Goal: Task Accomplishment & Management: Use online tool/utility

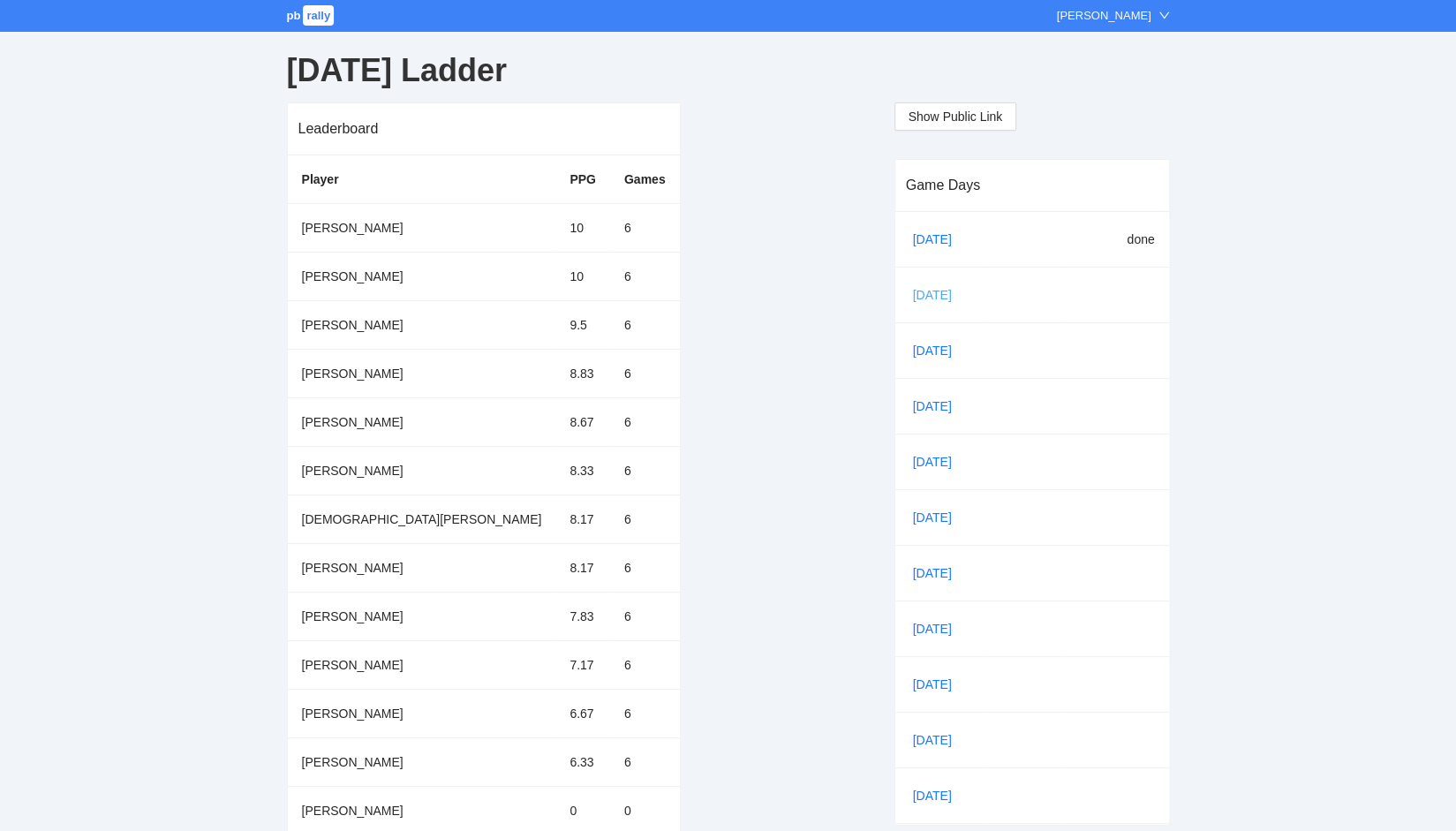
click at [926, 289] on link "[DATE]" at bounding box center [939, 294] width 60 height 26
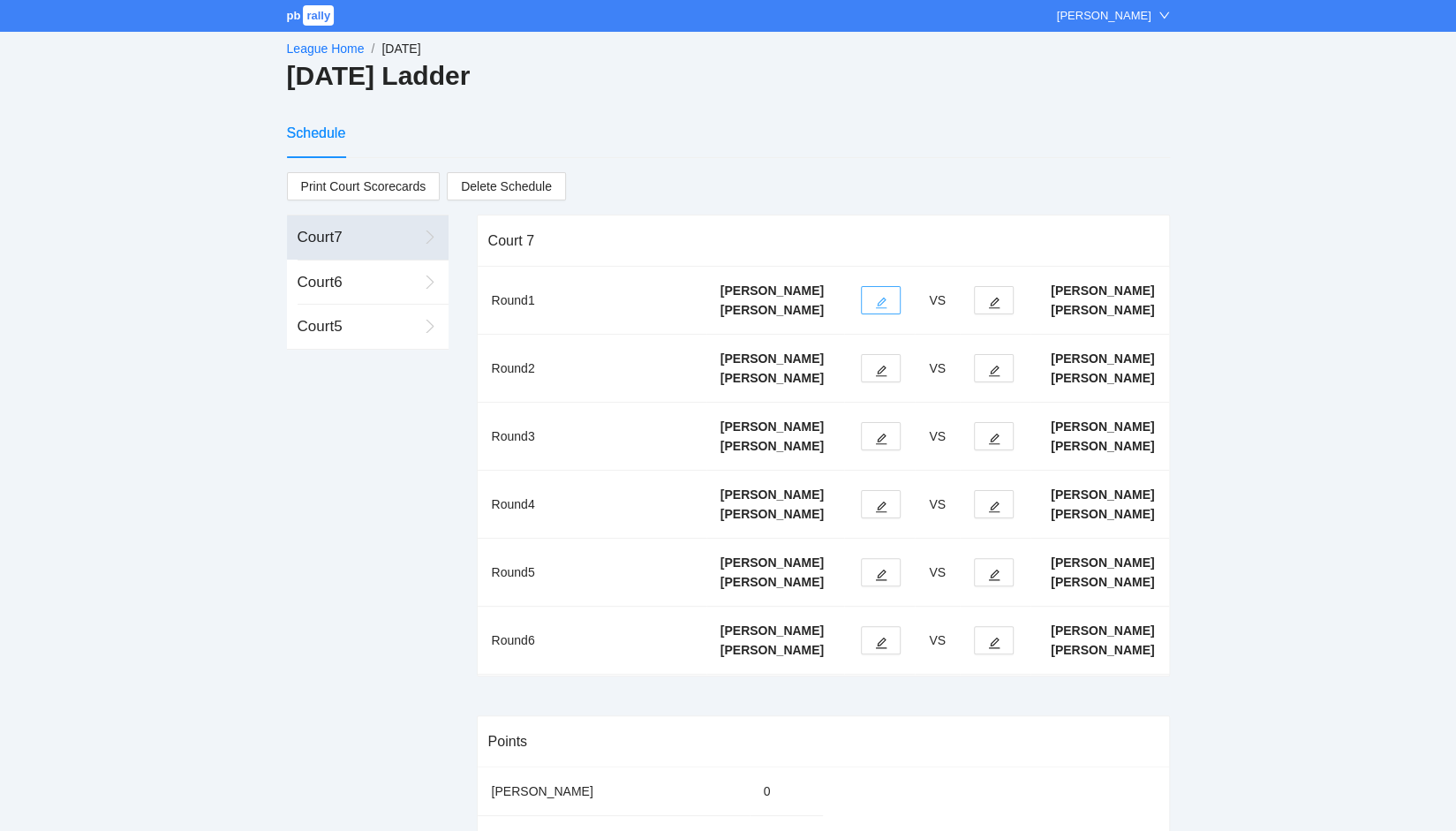
click at [879, 314] on button "button" at bounding box center [881, 300] width 40 height 28
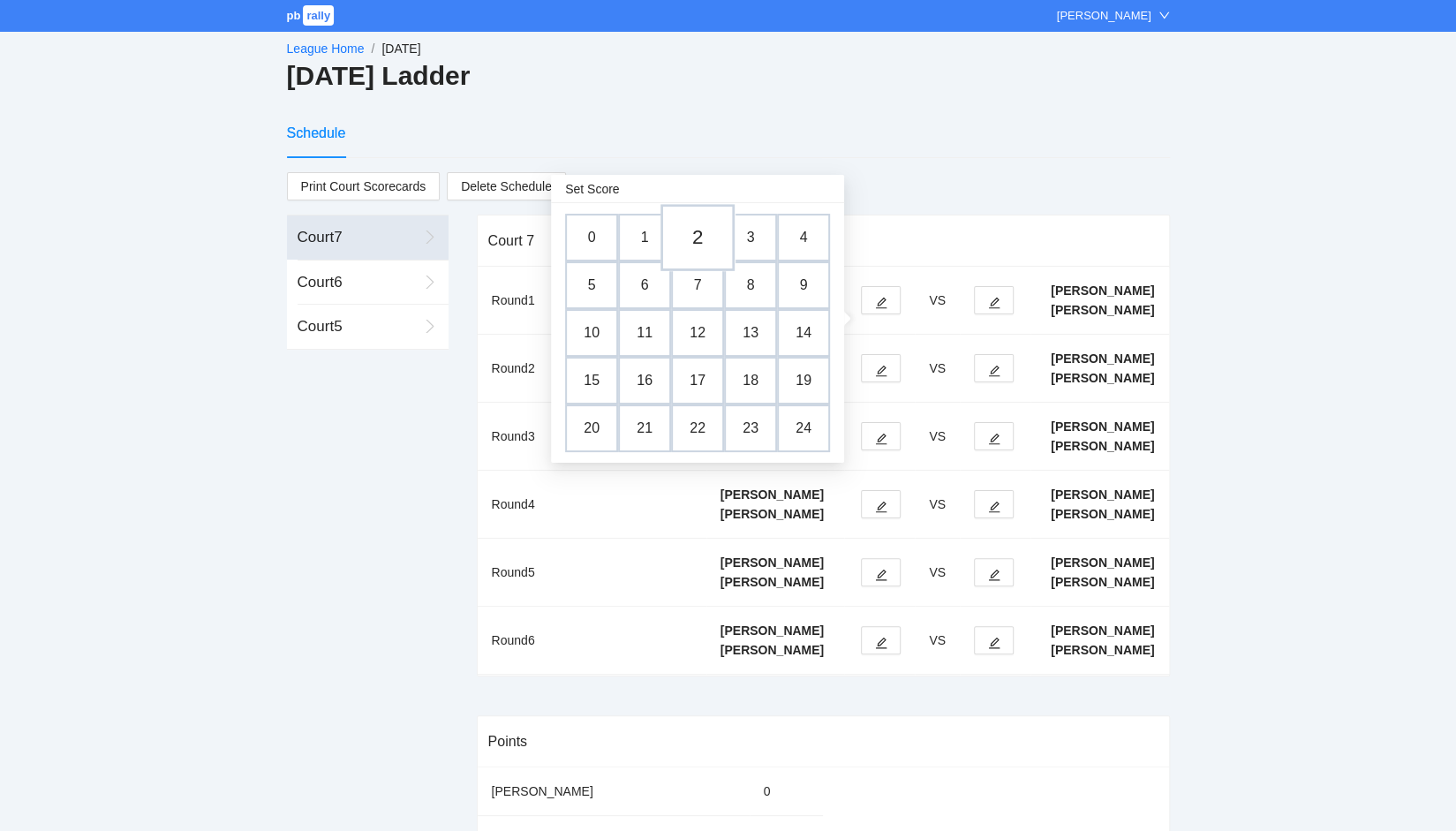
click at [698, 241] on td "2" at bounding box center [698, 238] width 74 height 67
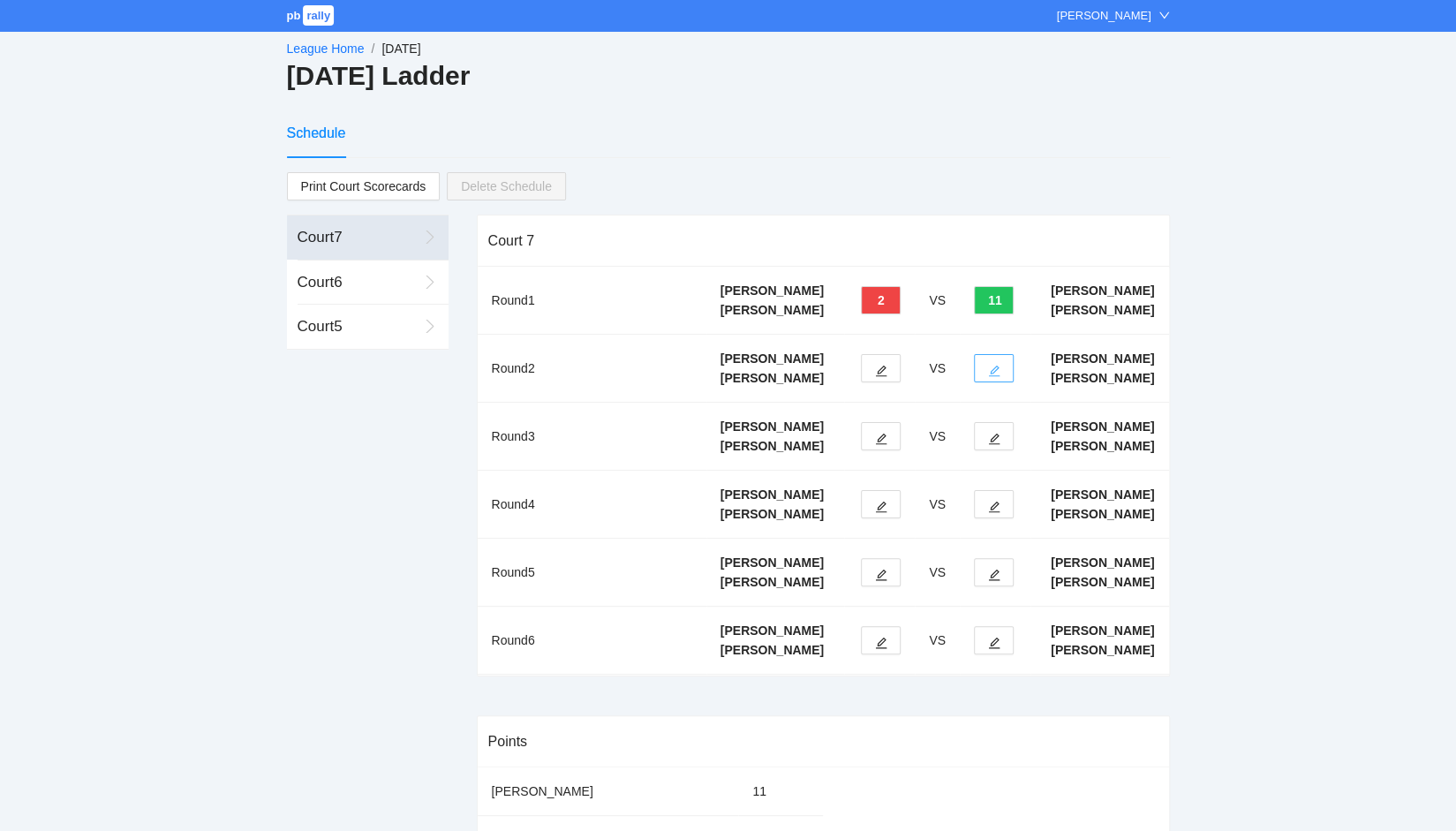
click at [1001, 382] on button "button" at bounding box center [994, 368] width 40 height 28
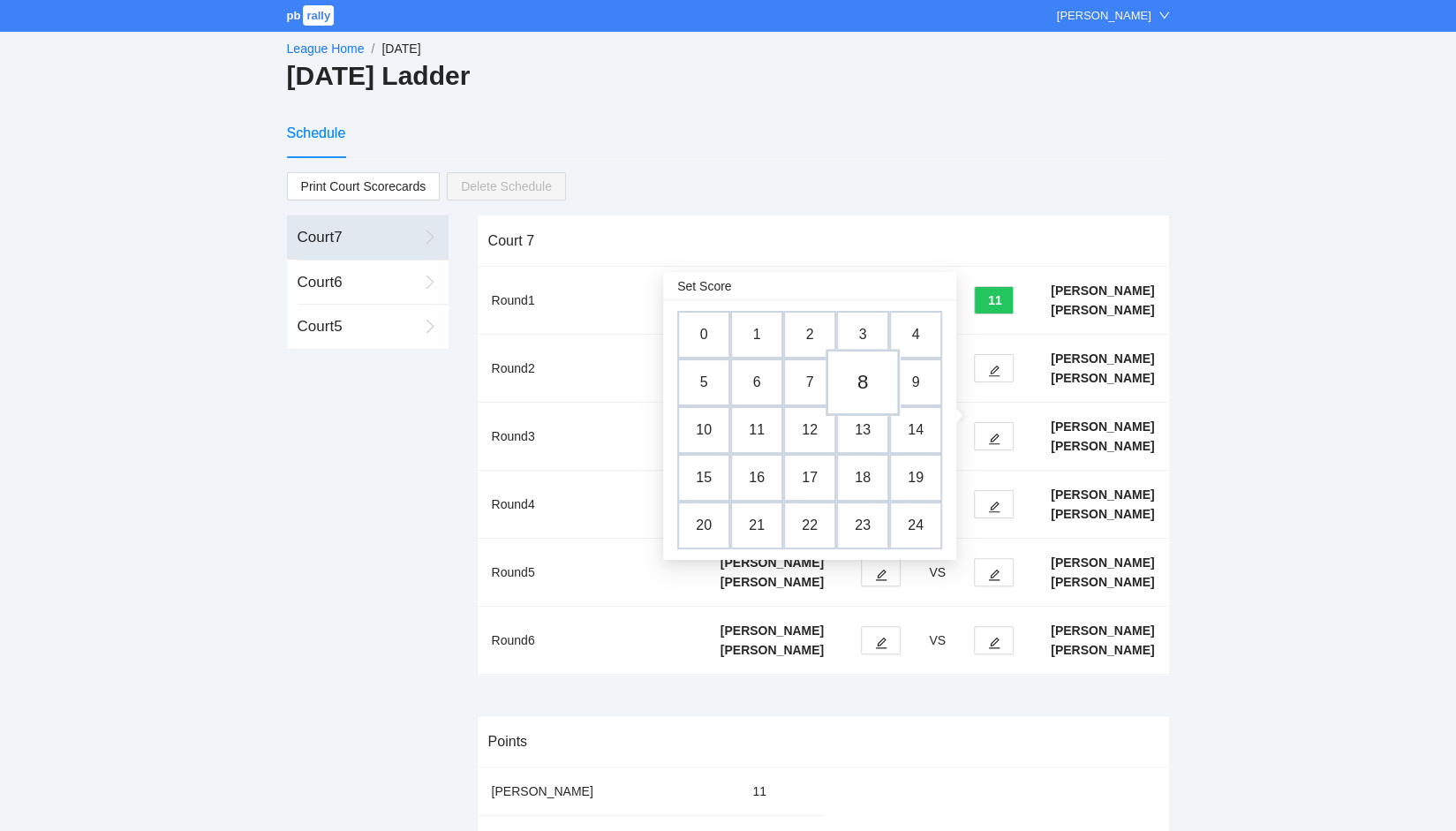
click at [857, 377] on td "8" at bounding box center [863, 382] width 74 height 67
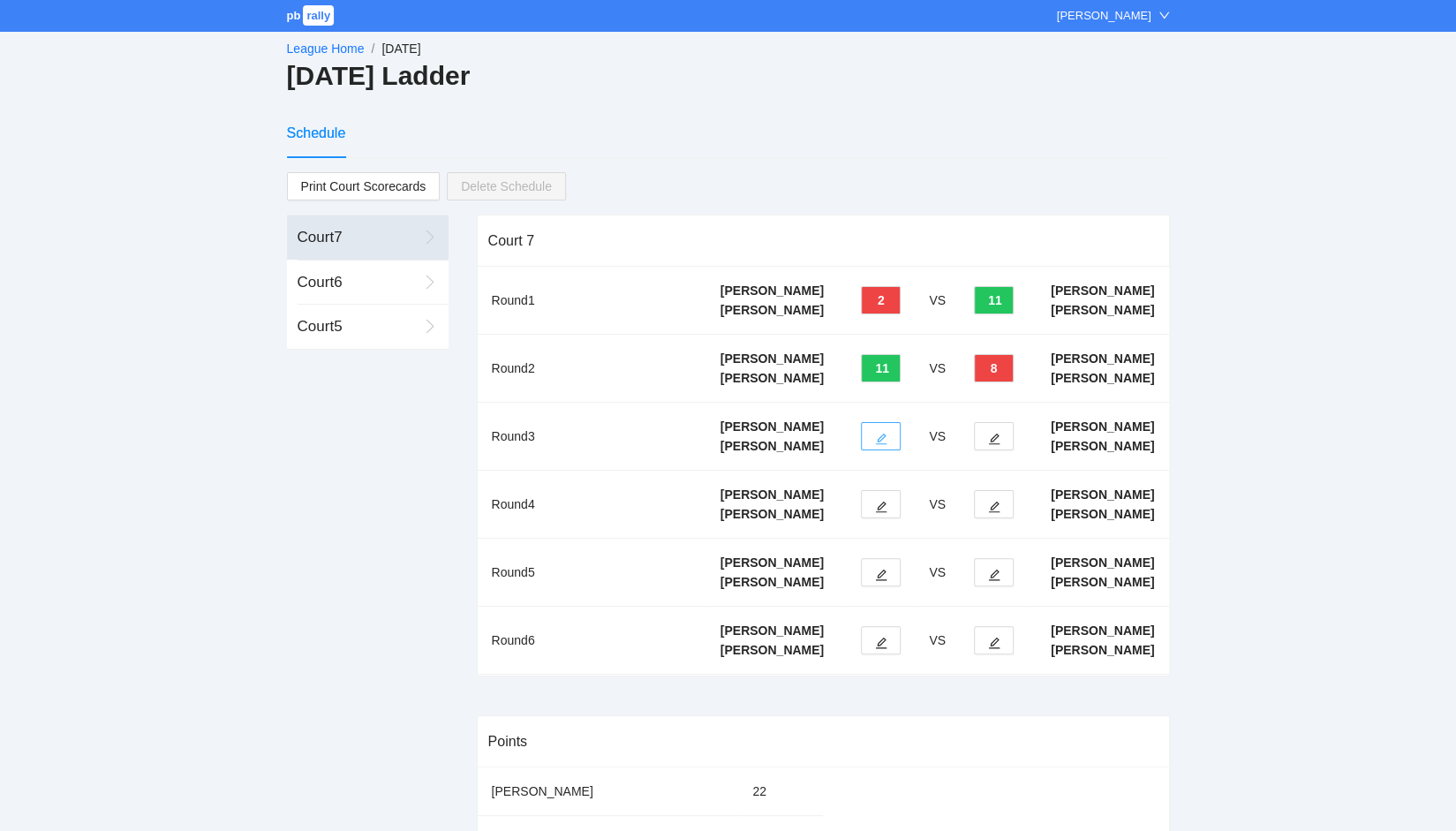
click at [877, 445] on icon "edit" at bounding box center [881, 439] width 13 height 13
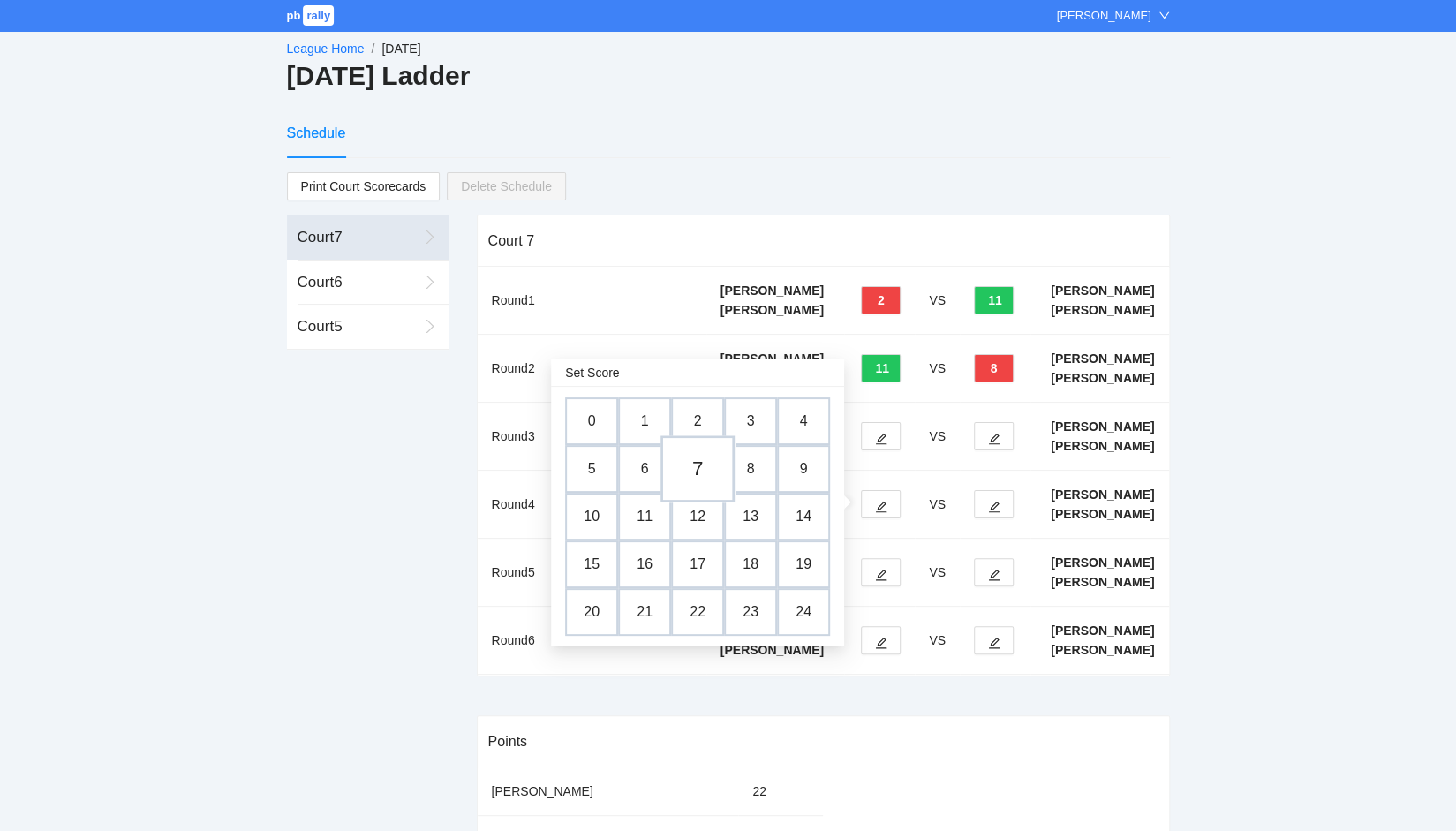
click at [685, 465] on td "7" at bounding box center [698, 469] width 74 height 67
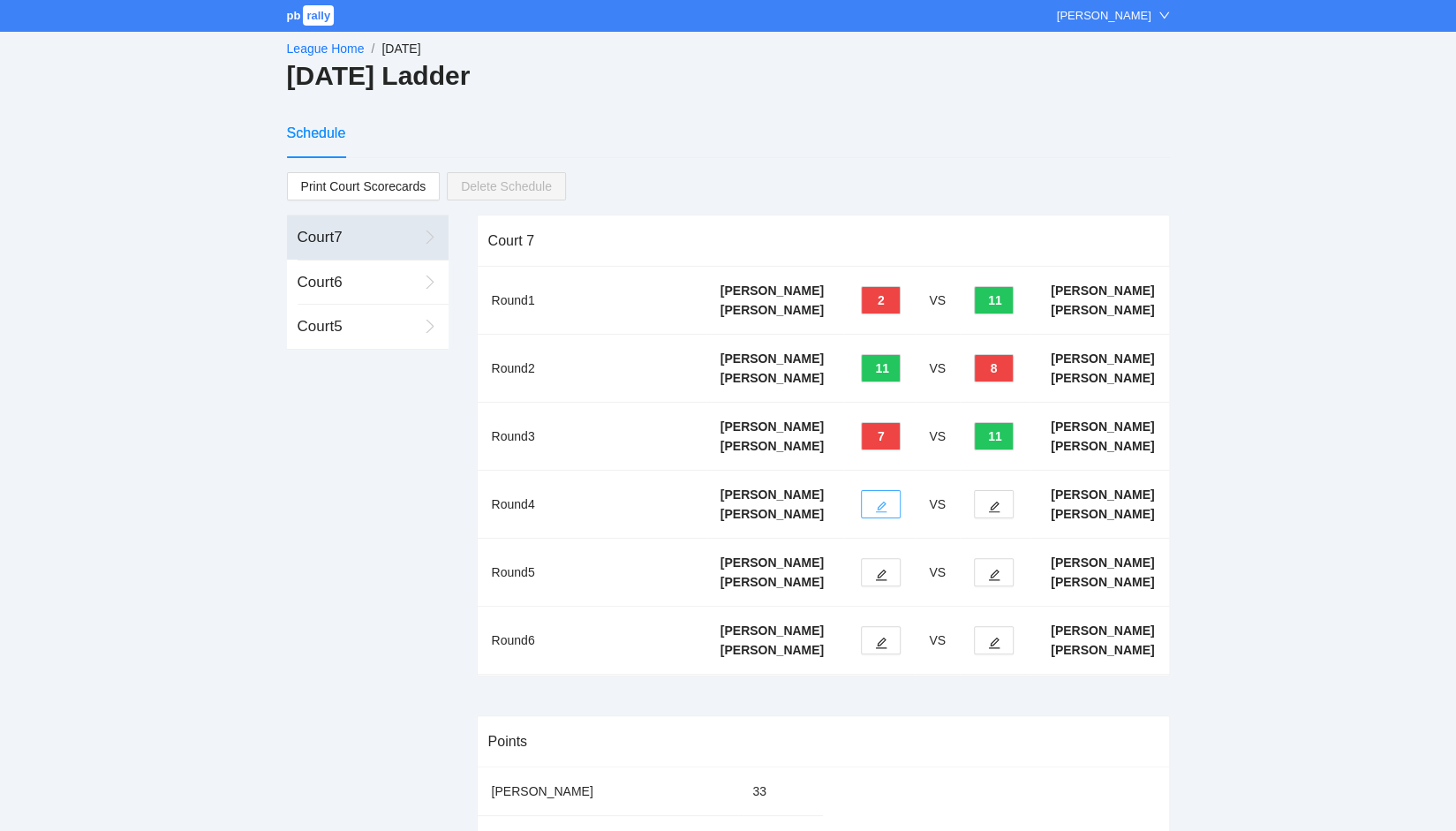
click at [876, 513] on icon "edit" at bounding box center [881, 507] width 13 height 13
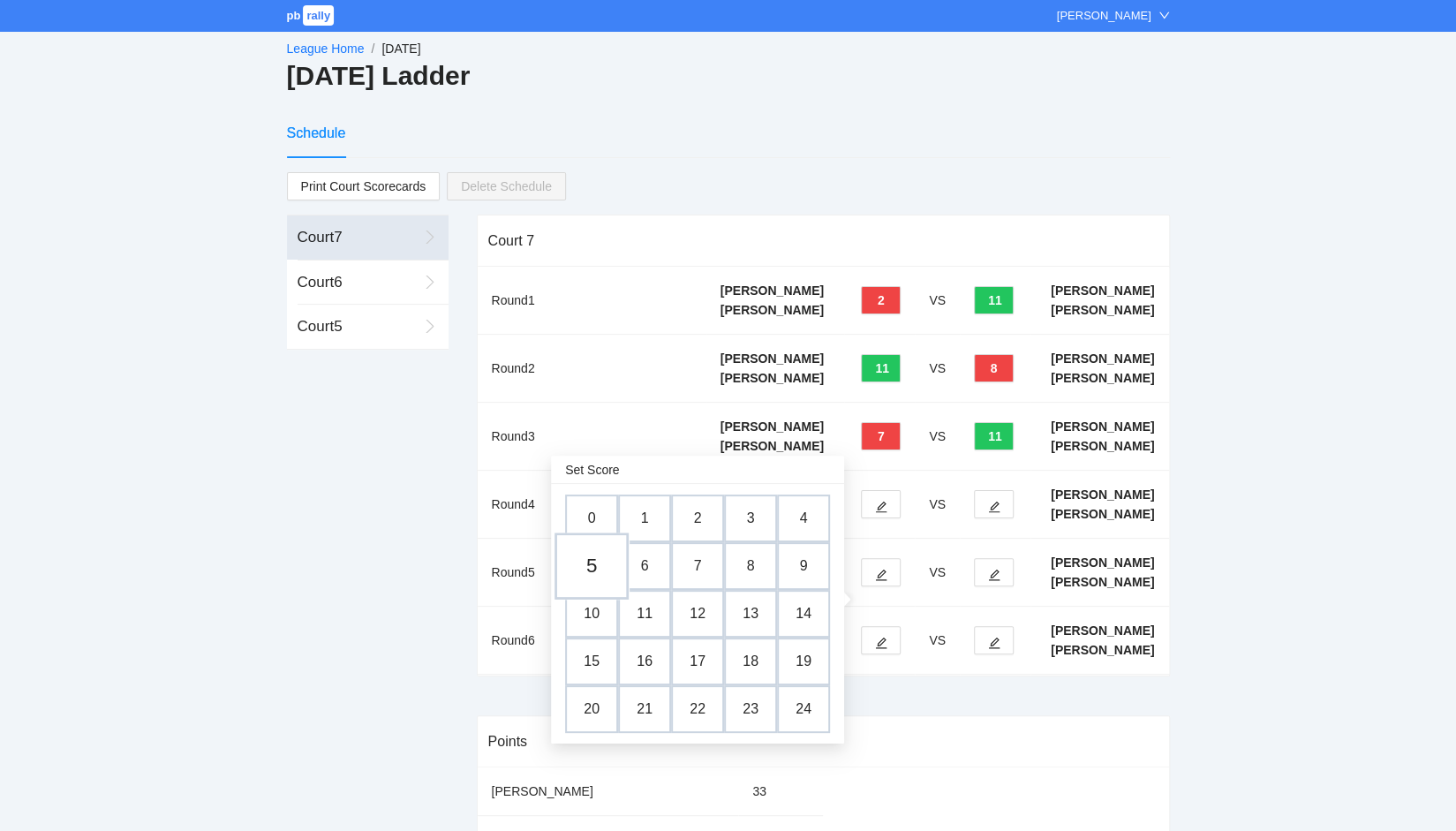
click at [591, 564] on td "5" at bounding box center [591, 566] width 74 height 67
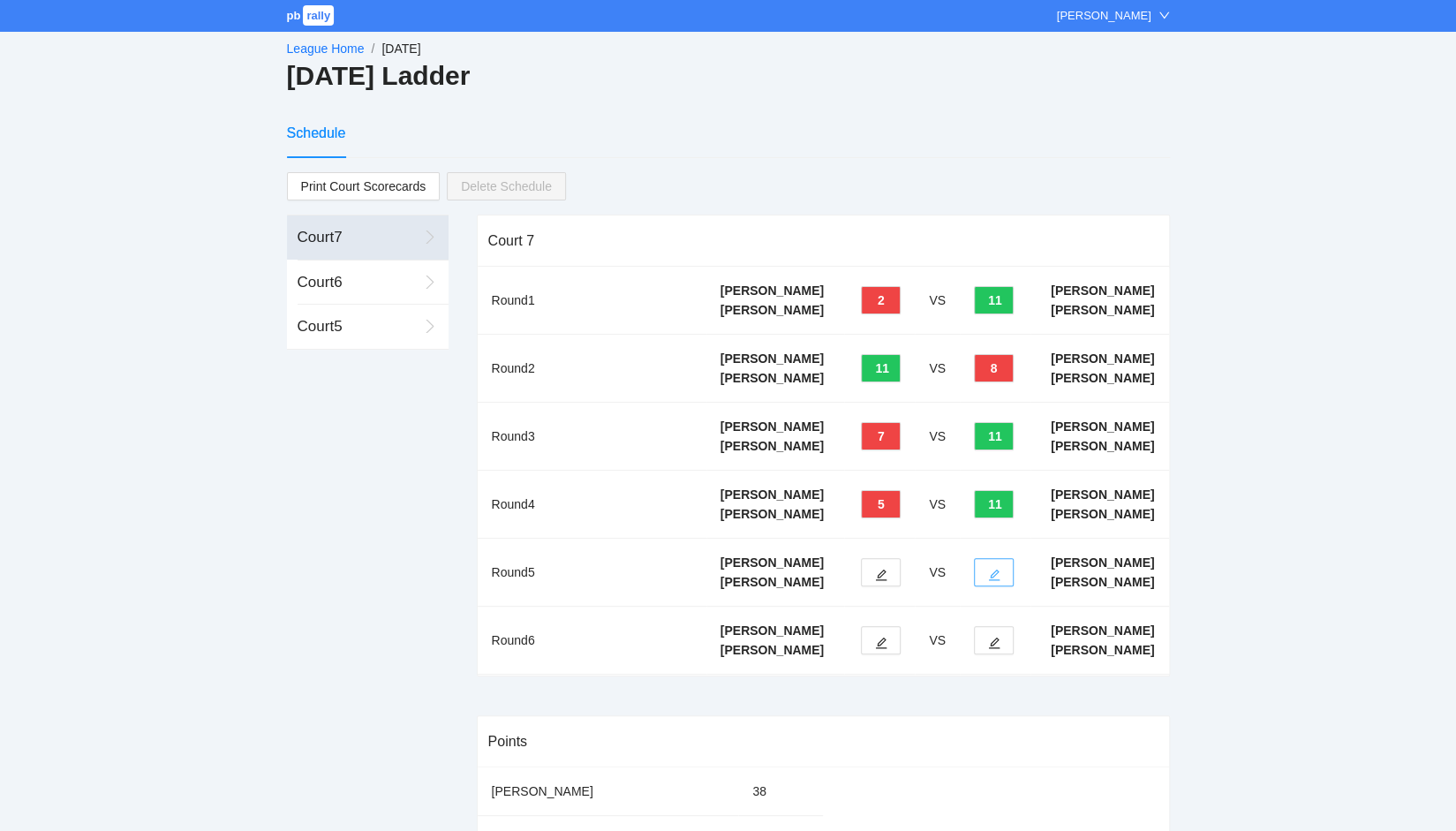
scroll to position [88, 0]
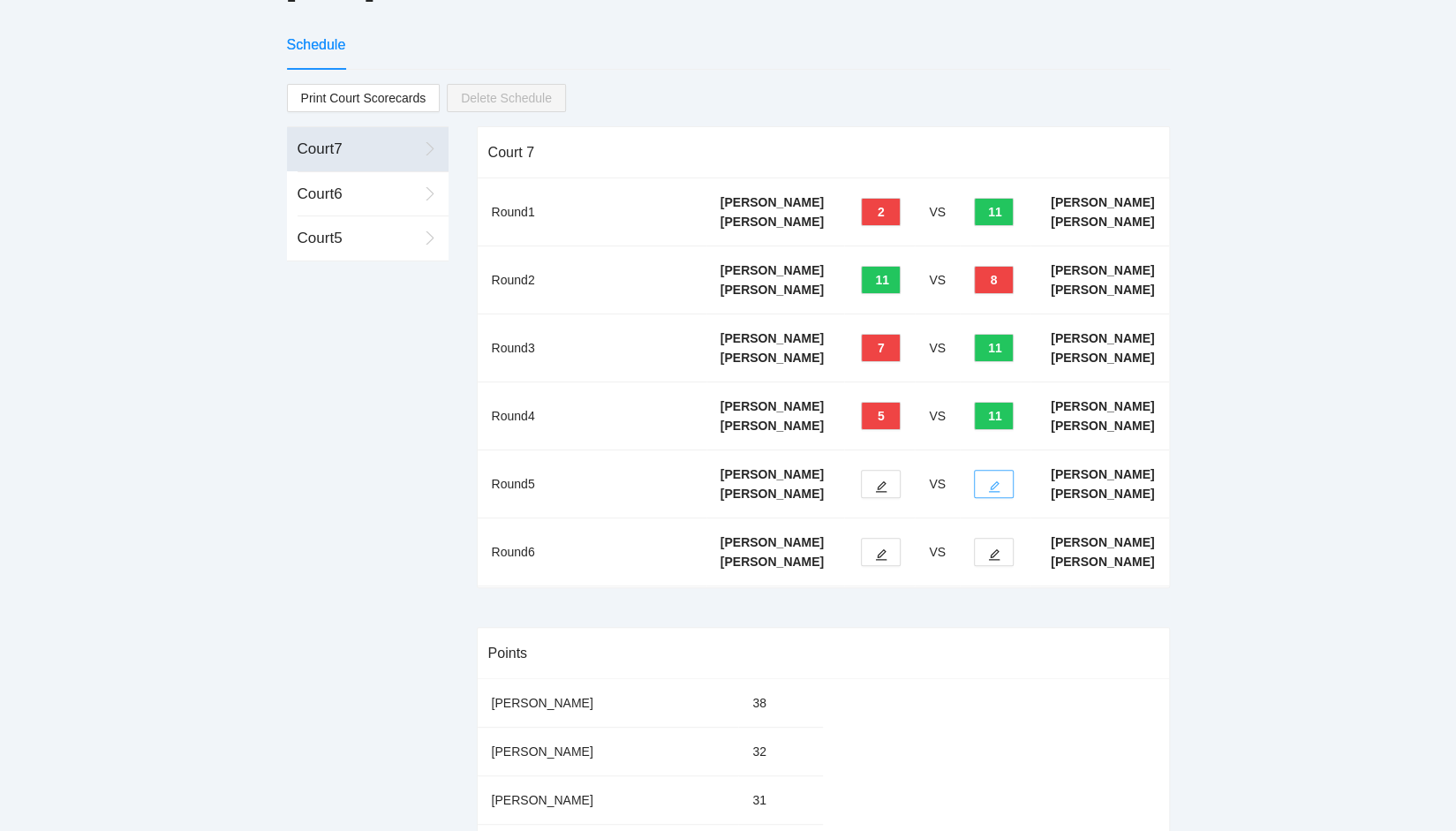
click at [994, 492] on icon "edit" at bounding box center [995, 487] width 13 height 13
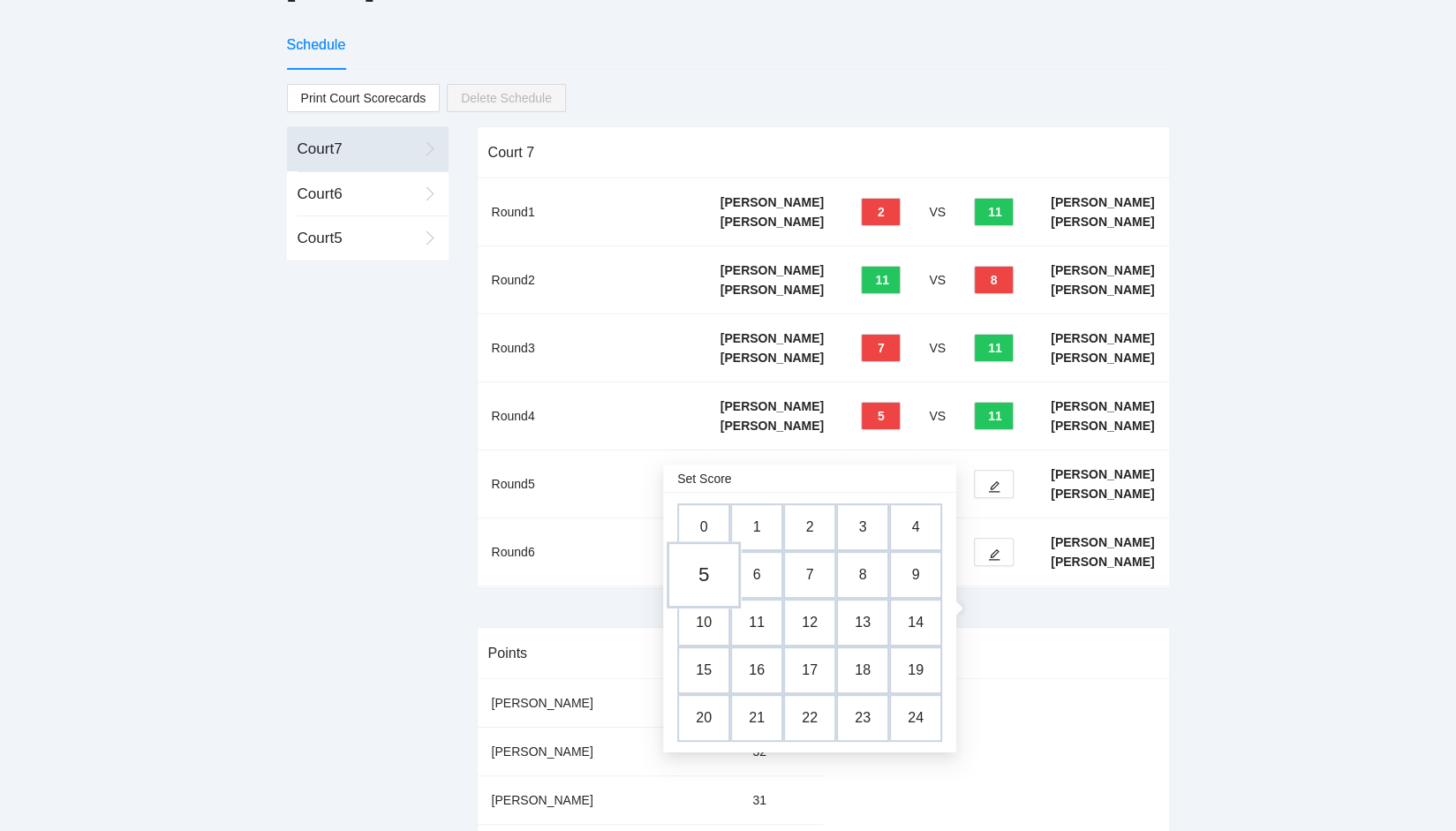
click at [712, 572] on td "5" at bounding box center [704, 575] width 74 height 67
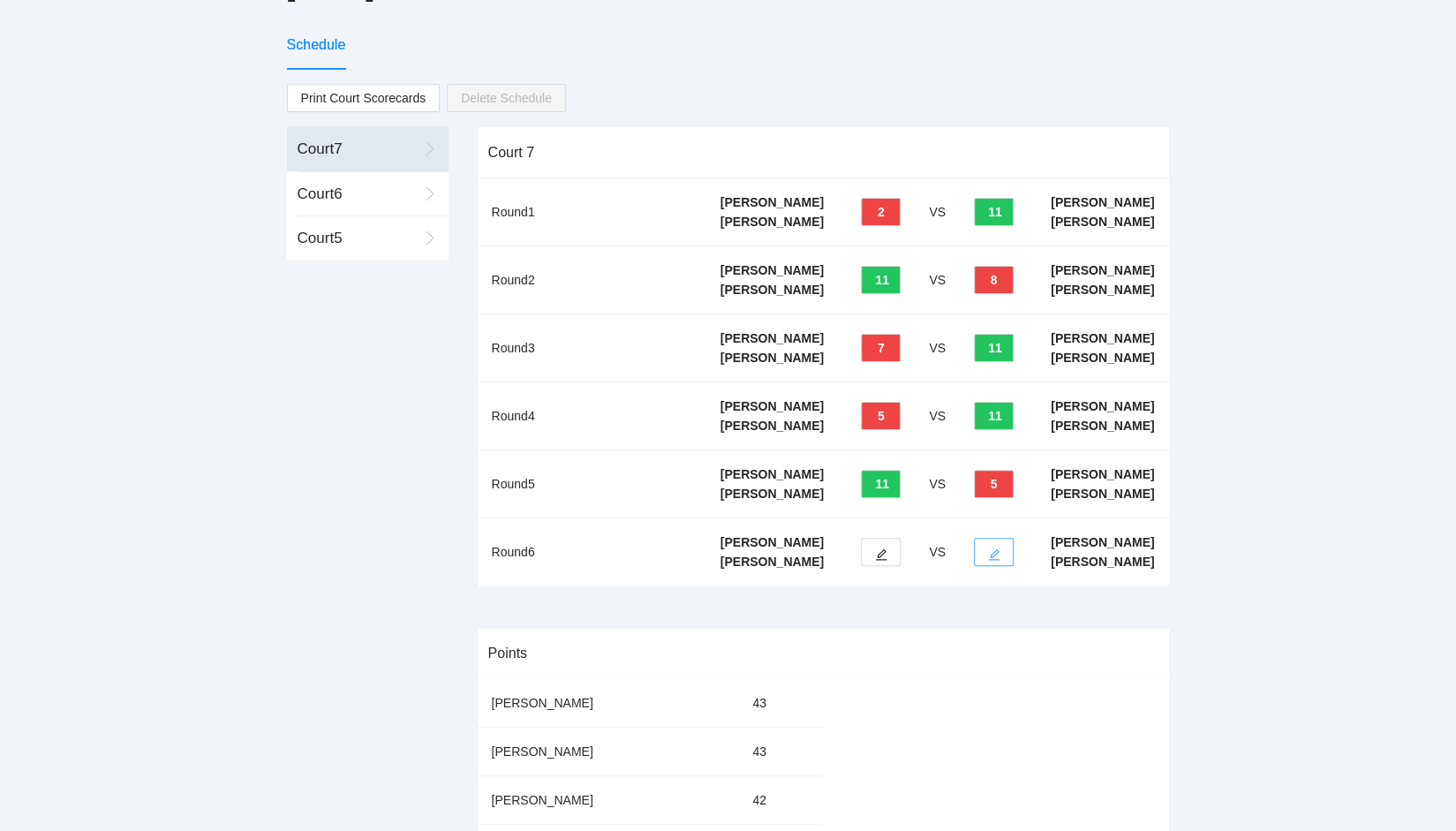
click at [998, 560] on icon "edit" at bounding box center [995, 555] width 13 height 13
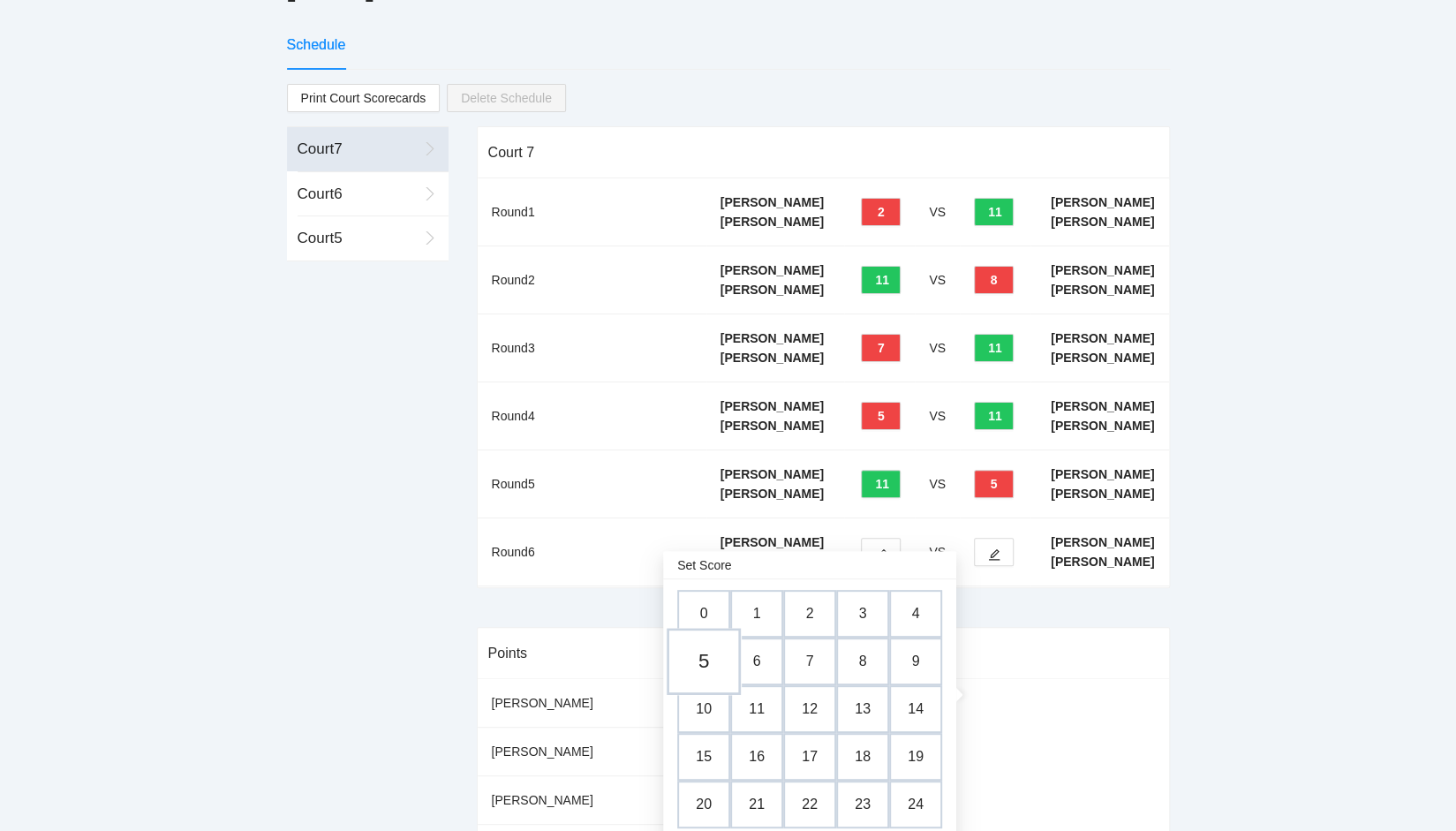
click at [705, 655] on td "5" at bounding box center [704, 661] width 74 height 67
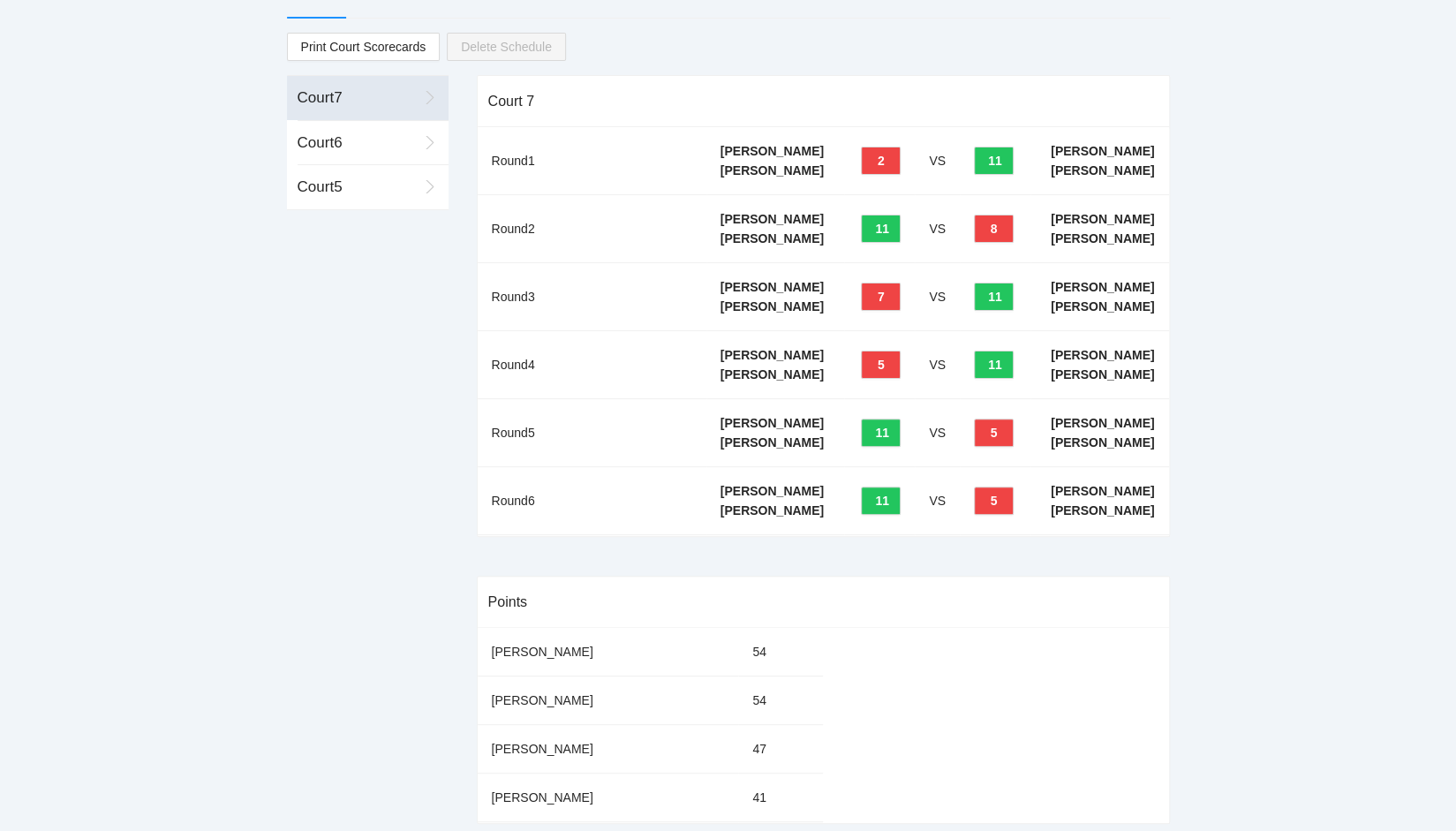
scroll to position [0, 0]
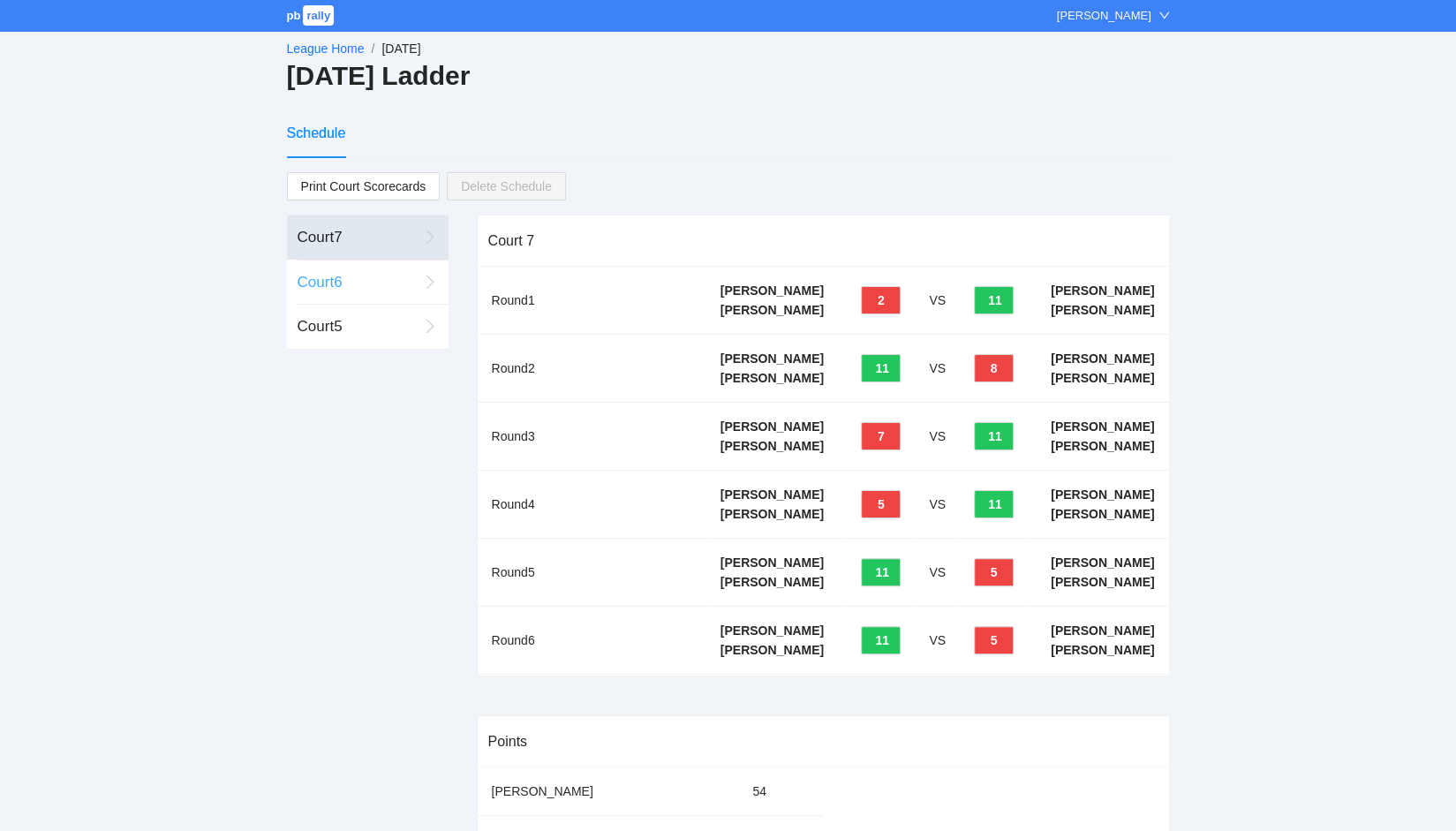
click at [312, 281] on div "Court 6" at bounding box center [358, 282] width 120 height 23
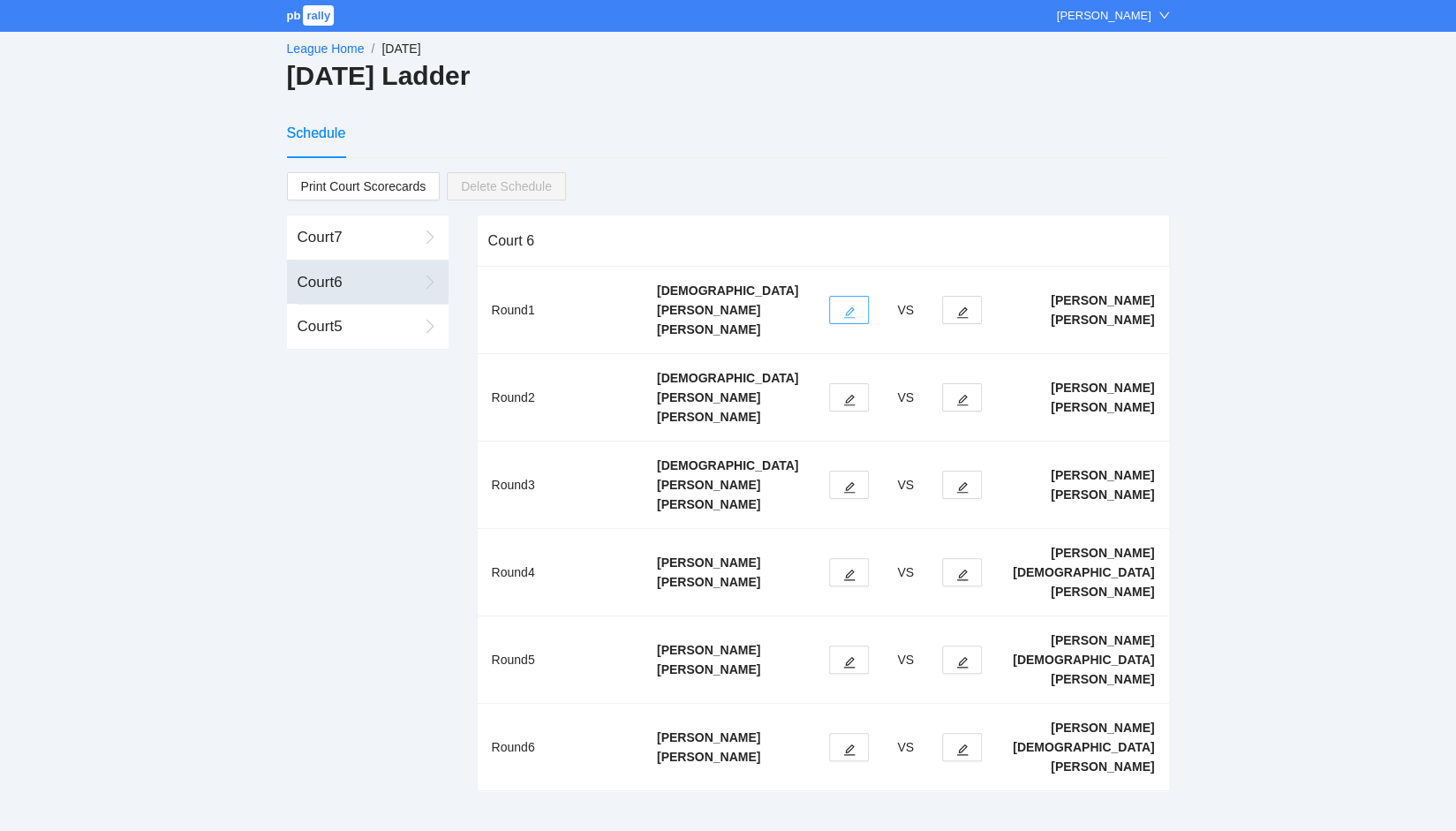
click at [856, 307] on icon "edit" at bounding box center [849, 312] width 12 height 12
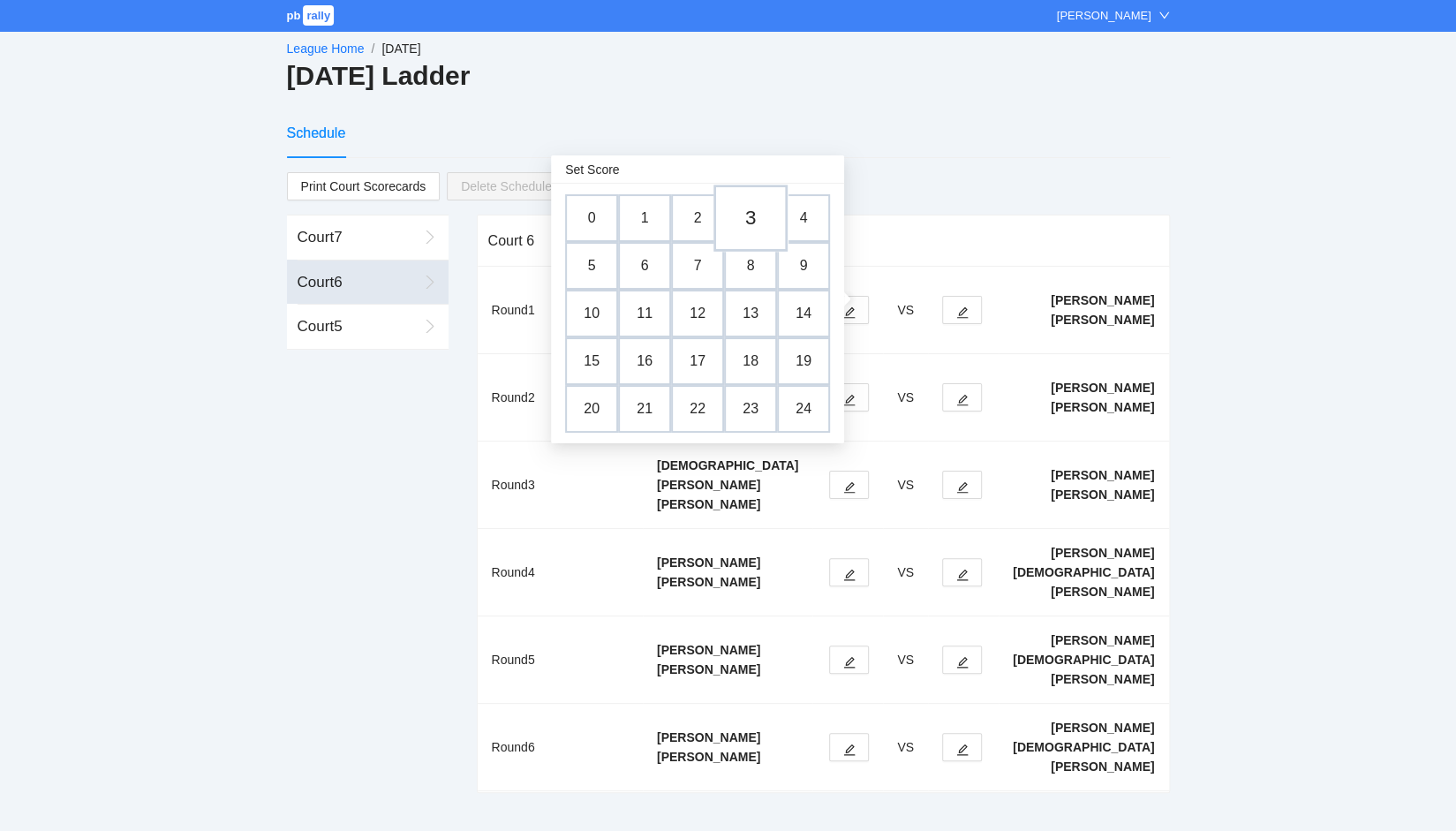
click at [747, 221] on td "3" at bounding box center [750, 218] width 74 height 67
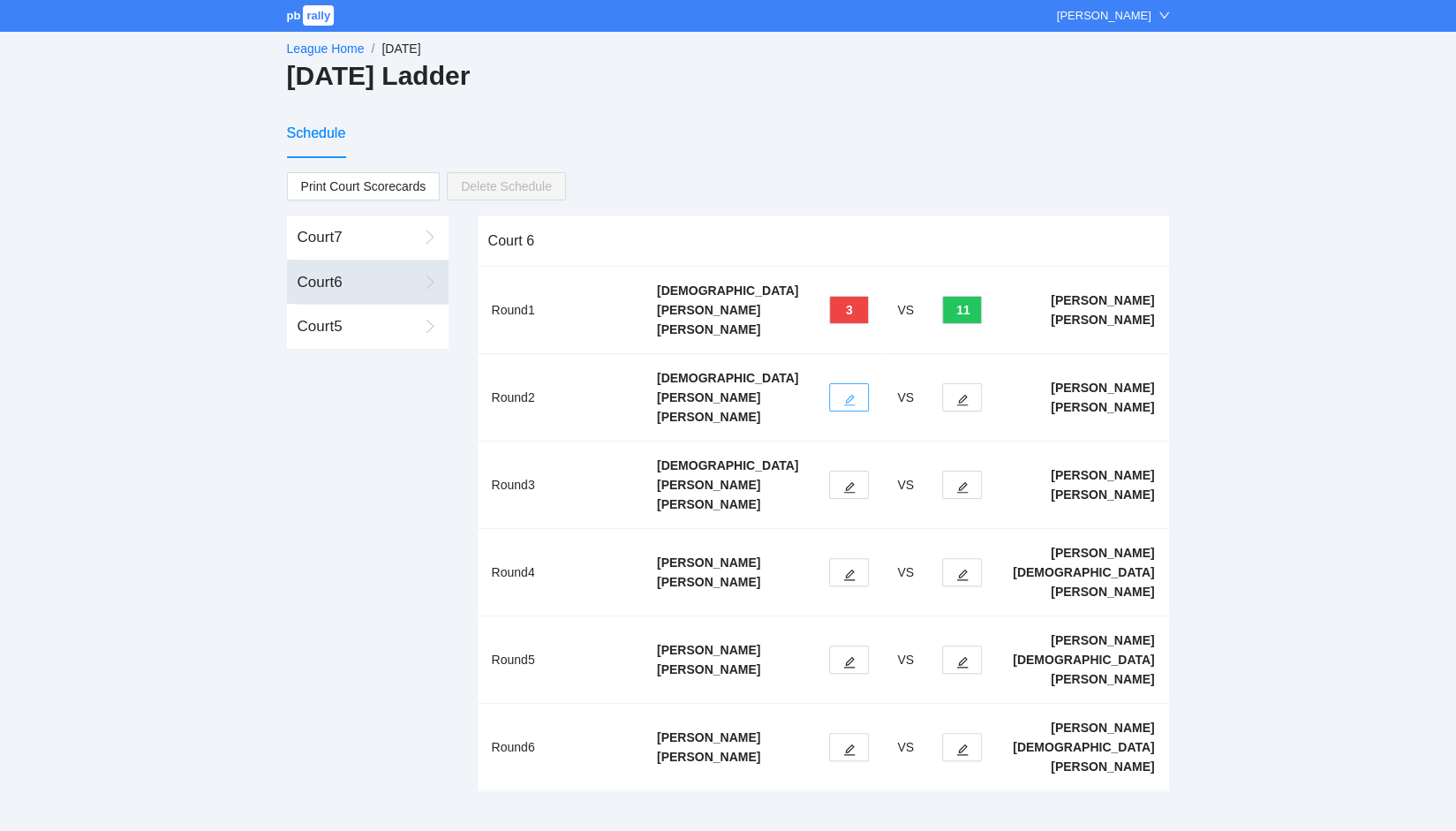
click at [856, 393] on icon "edit" at bounding box center [849, 400] width 13 height 13
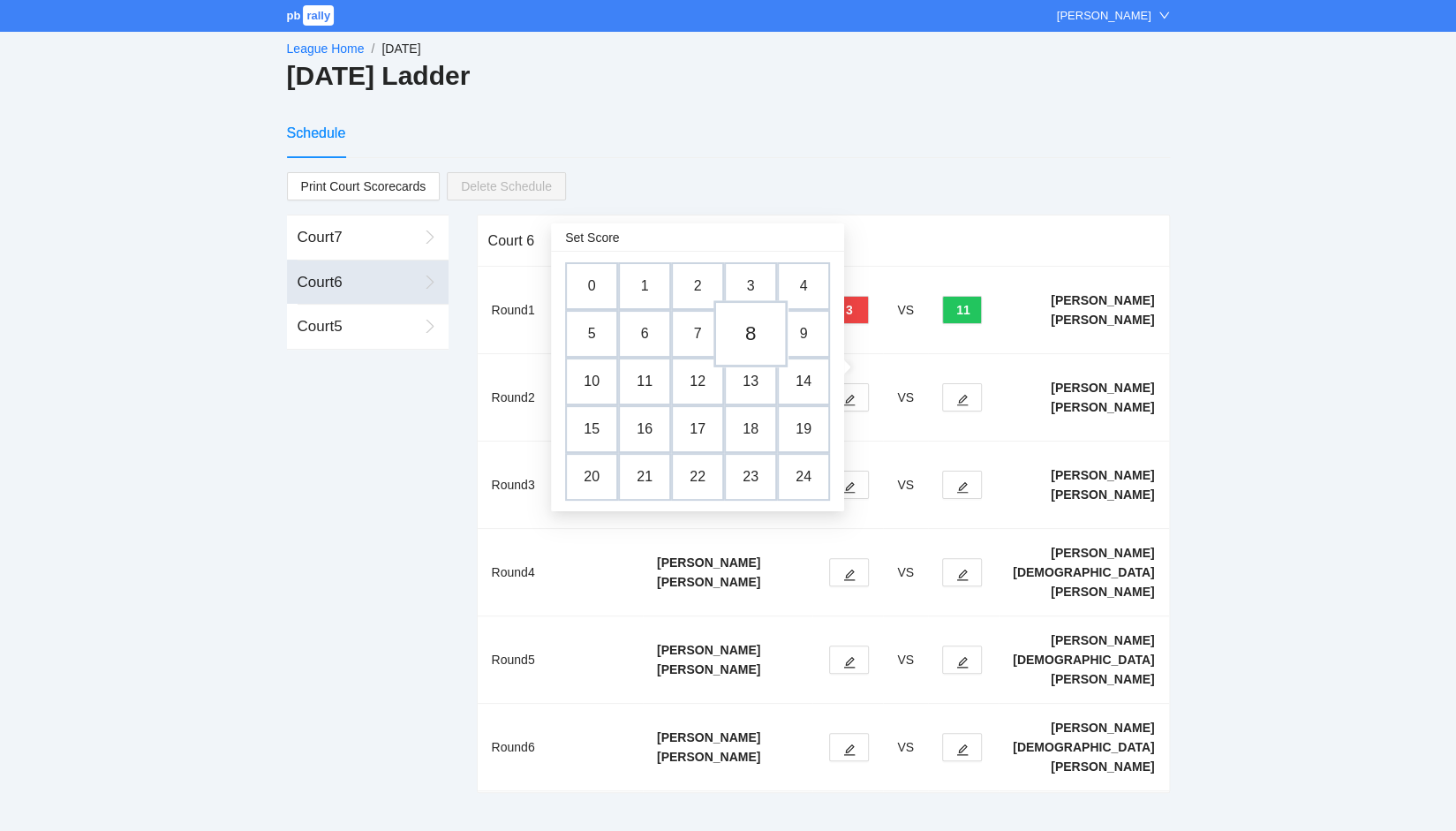
click at [754, 331] on td "8" at bounding box center [750, 333] width 74 height 67
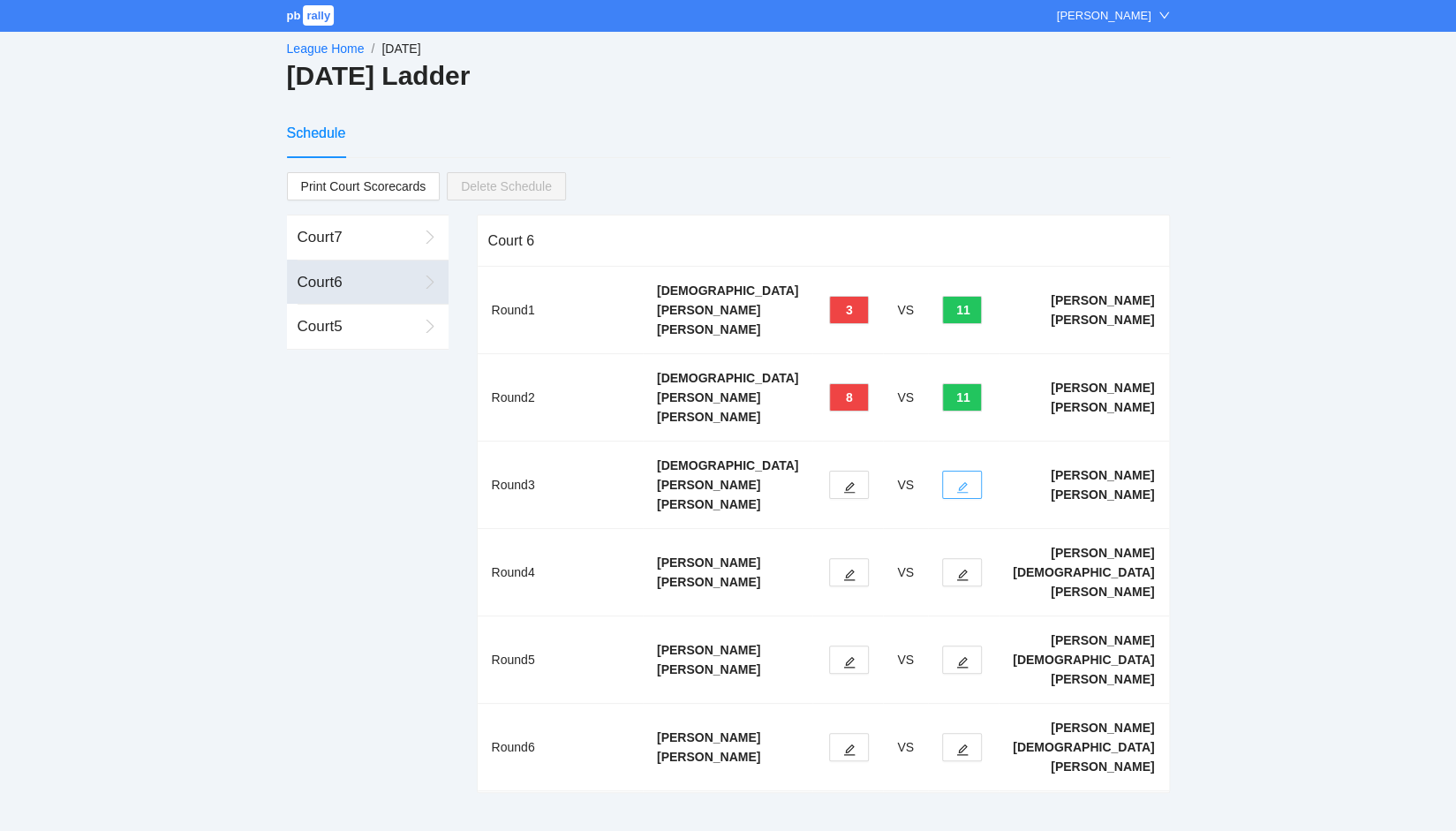
click at [968, 481] on icon "edit" at bounding box center [963, 488] width 13 height 13
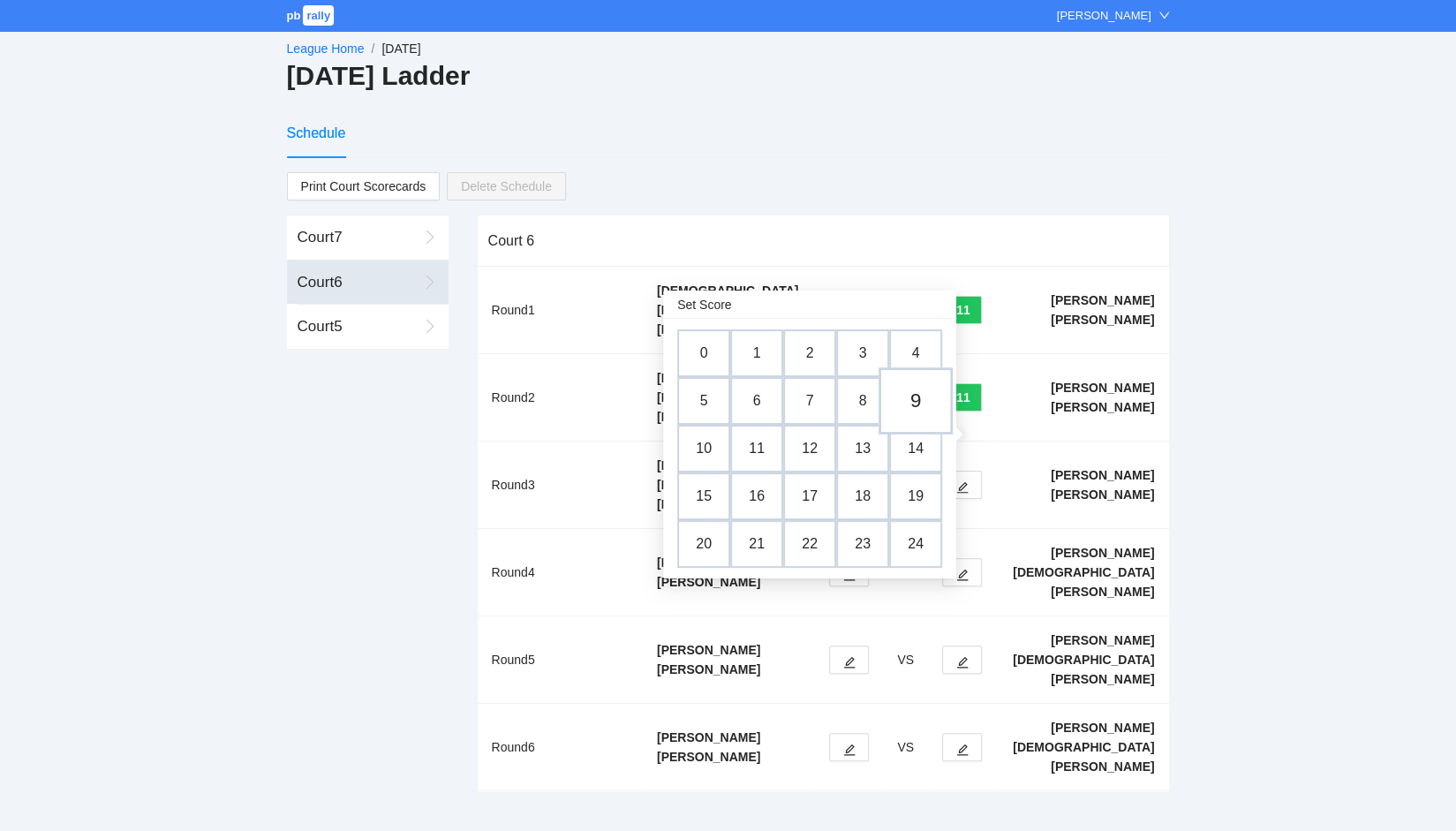
click at [925, 400] on td "9" at bounding box center [916, 401] width 74 height 67
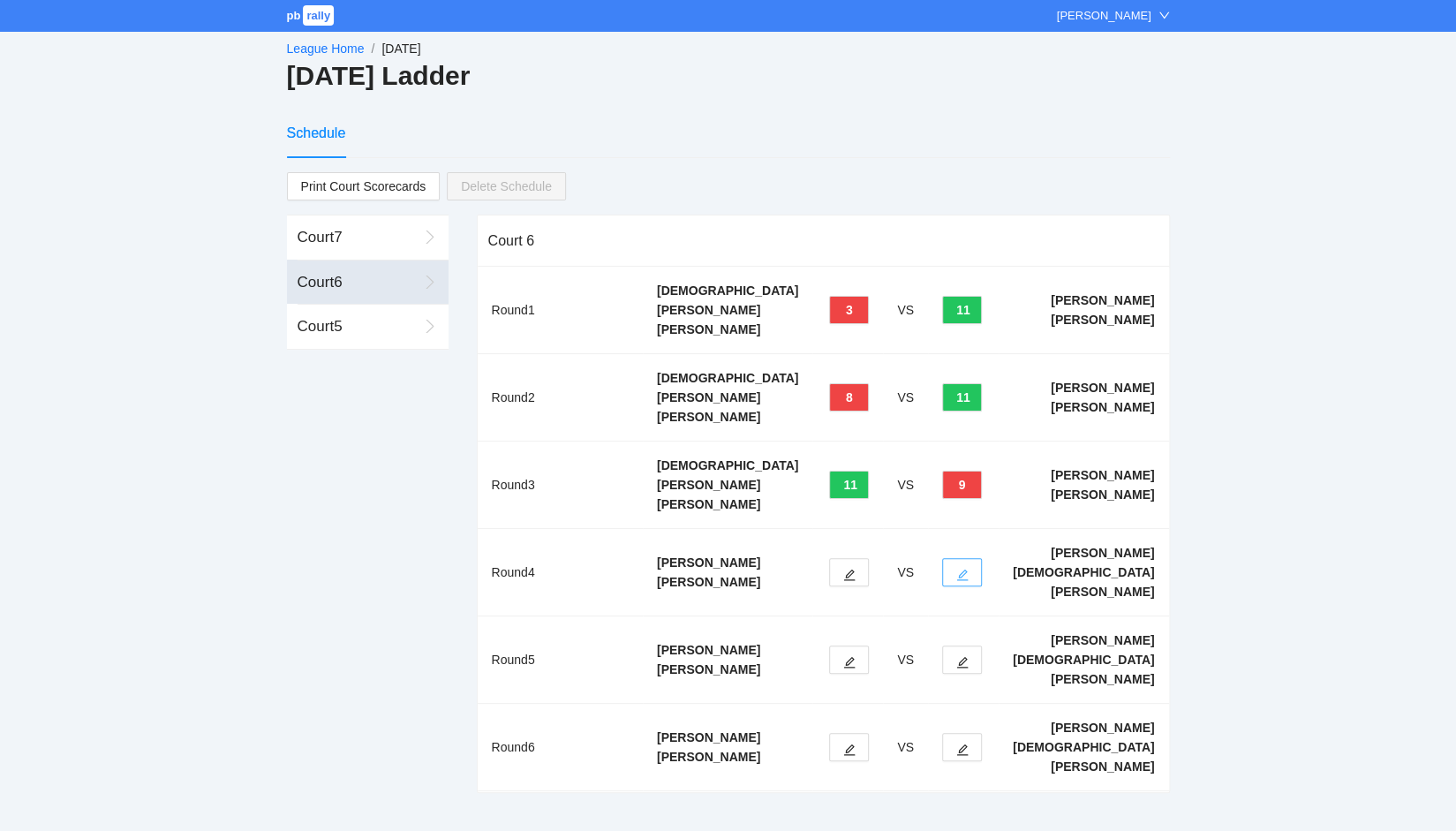
click at [968, 569] on icon "edit" at bounding box center [963, 575] width 13 height 13
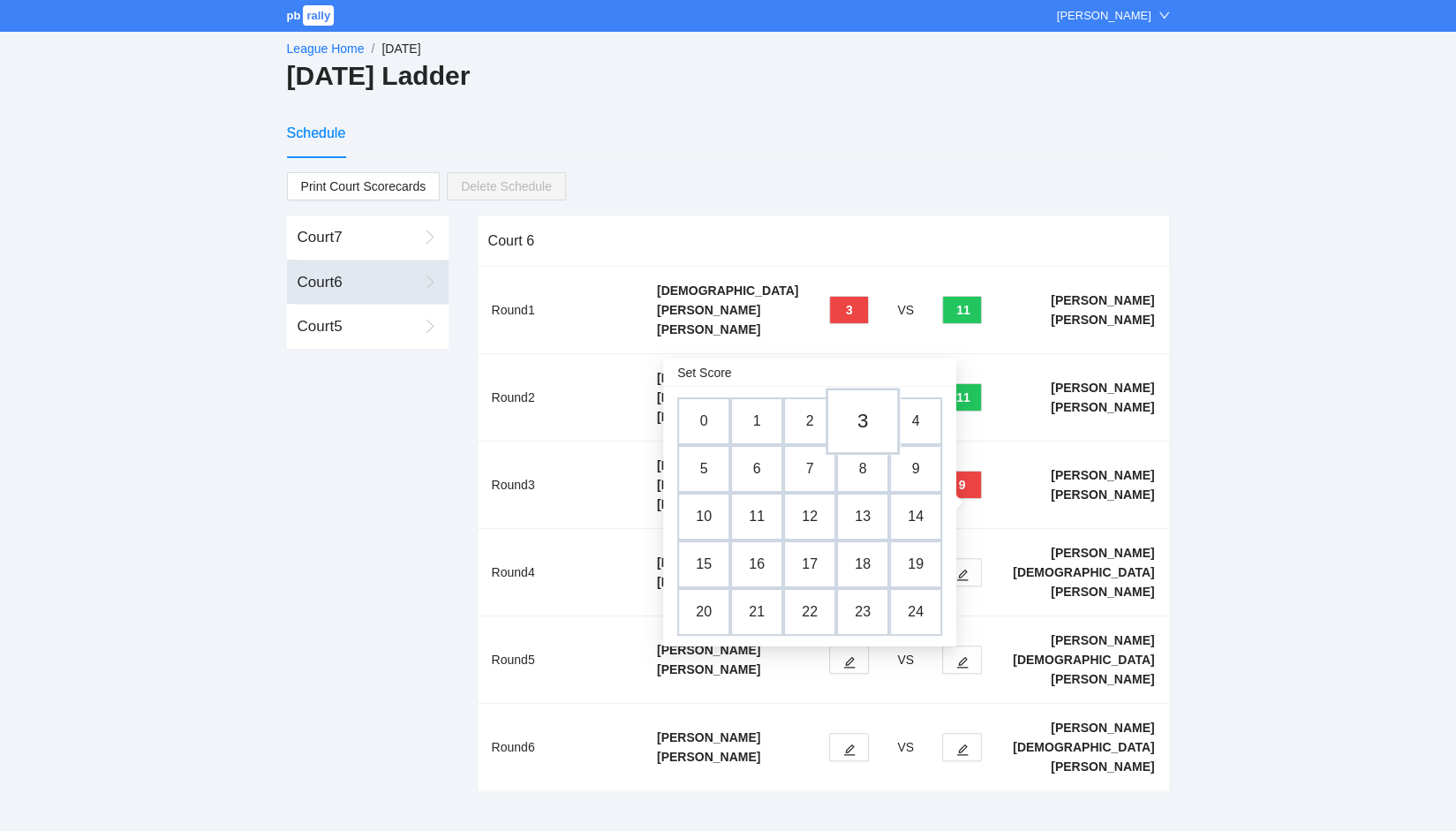
click at [857, 423] on td "3" at bounding box center [863, 421] width 74 height 67
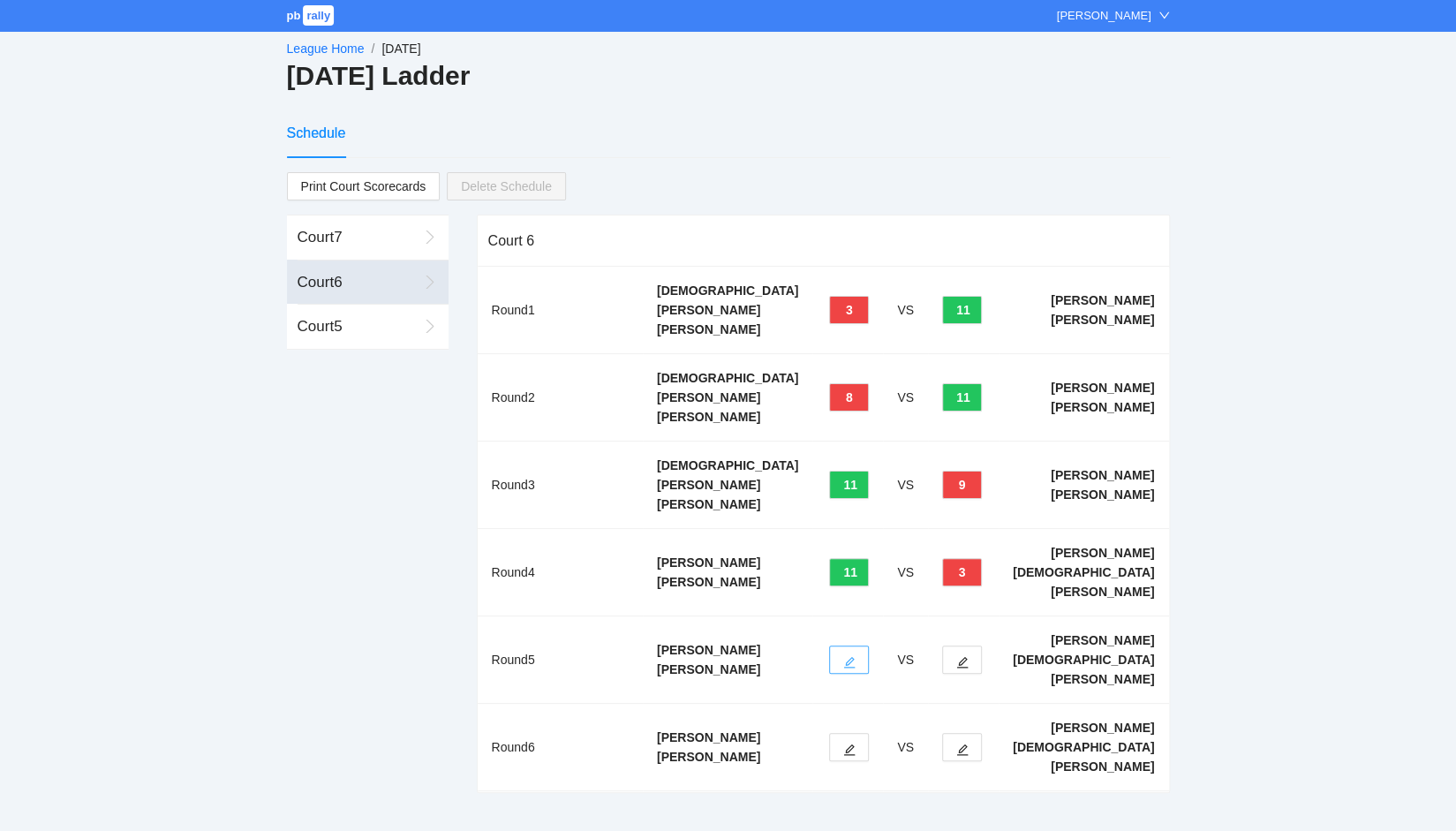
click at [856, 656] on icon "edit" at bounding box center [849, 662] width 13 height 13
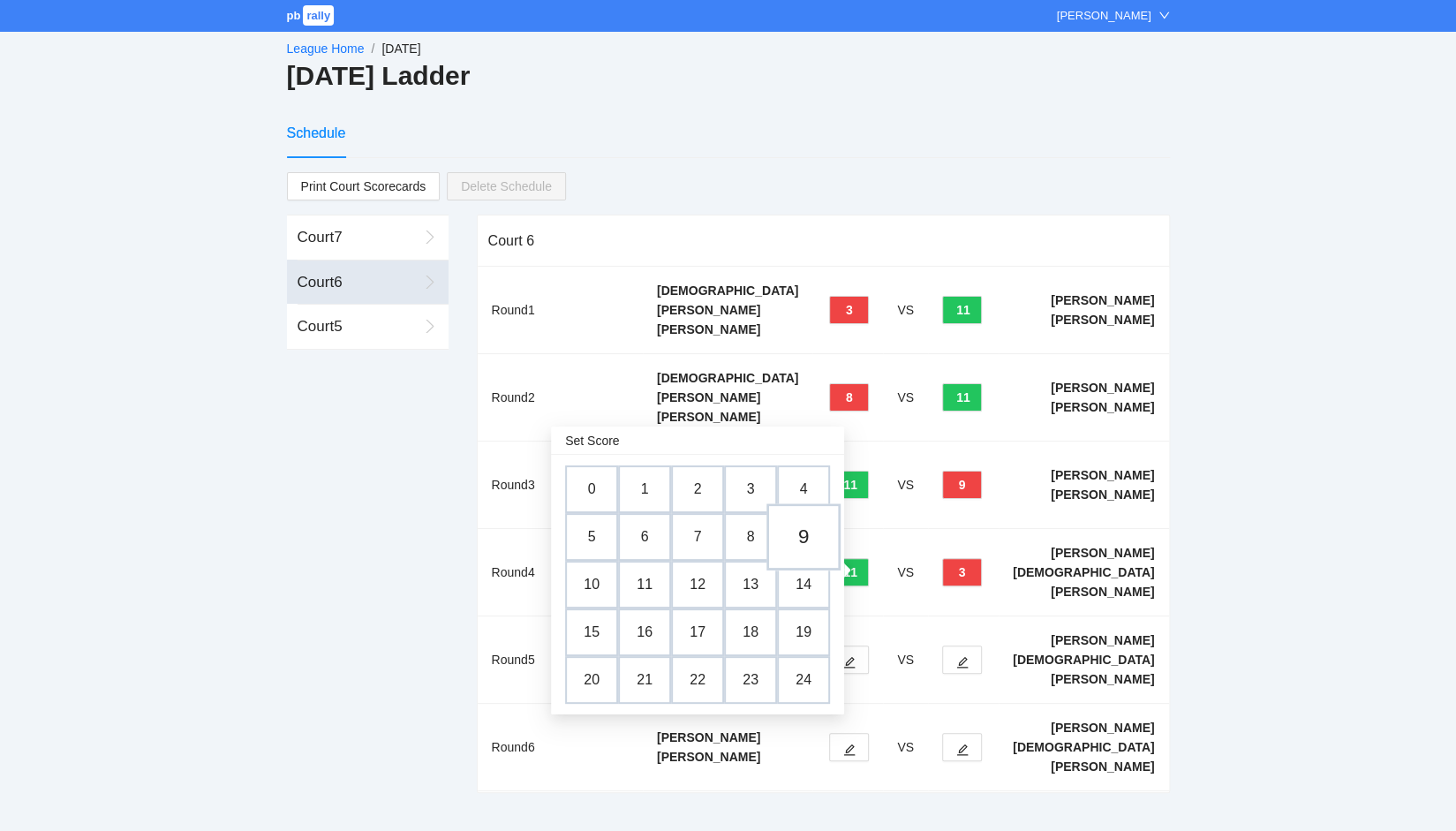
click at [808, 532] on td "9" at bounding box center [804, 537] width 74 height 67
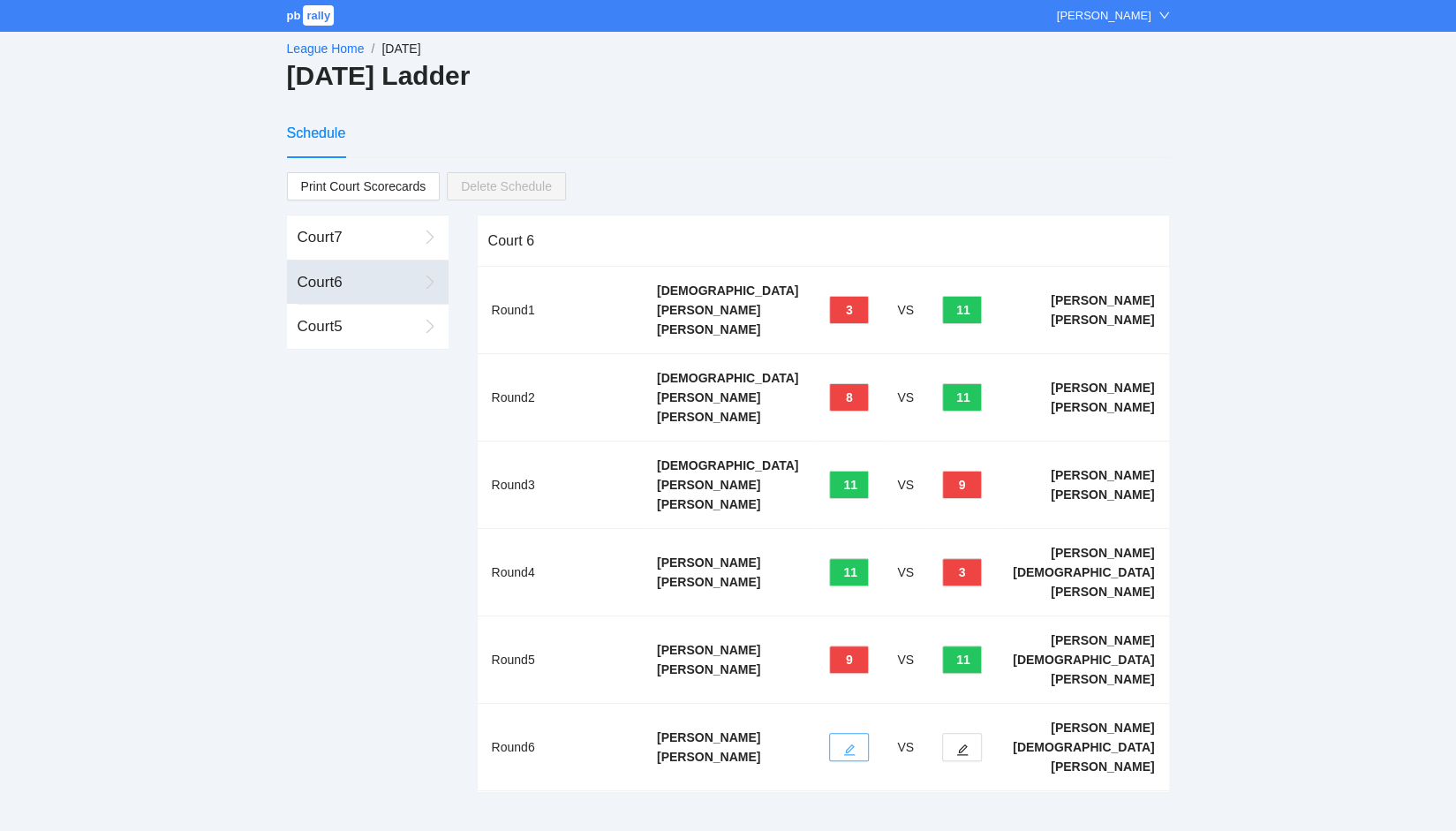
click at [856, 743] on icon "edit" at bounding box center [849, 749] width 13 height 13
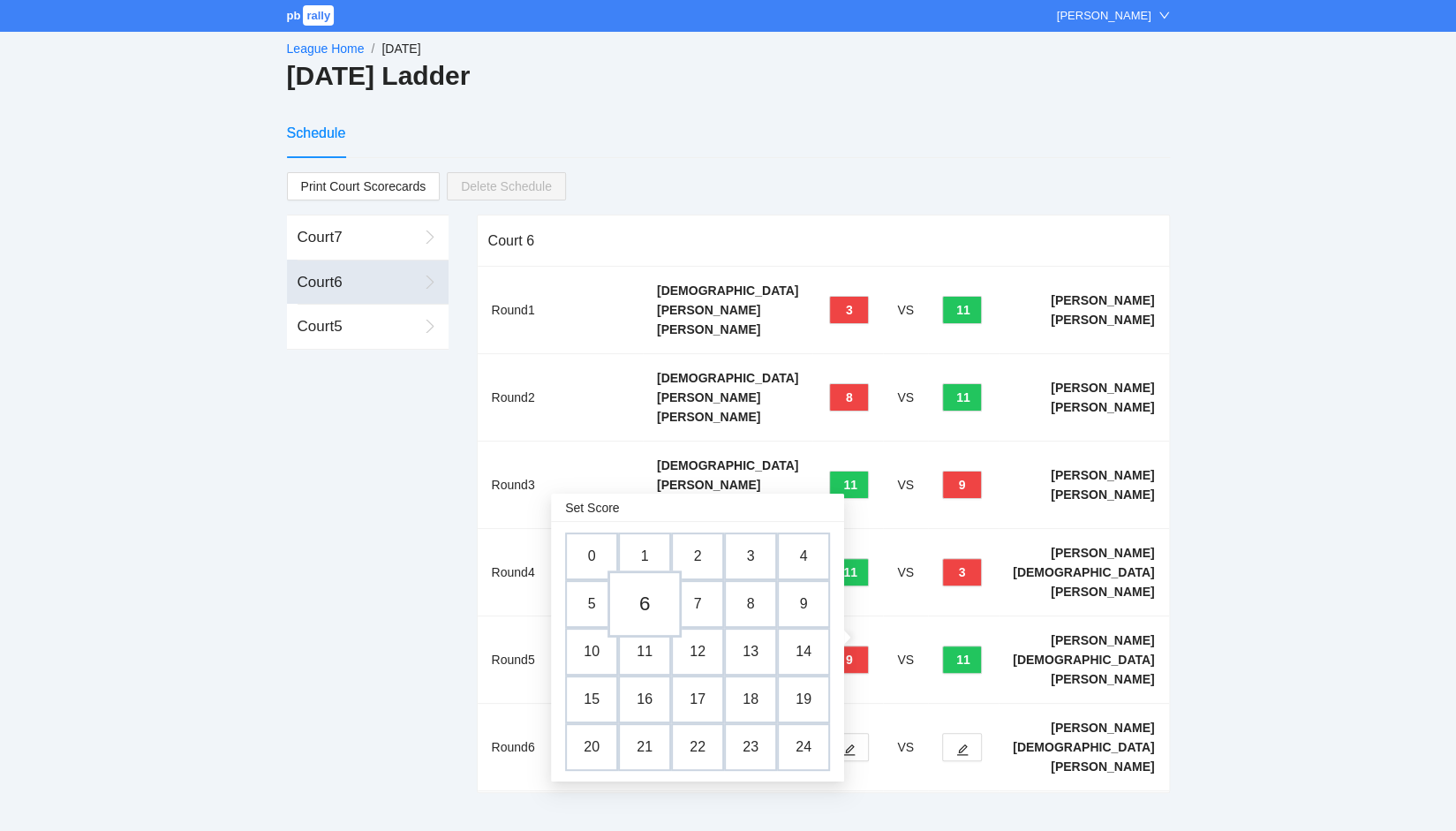
click at [643, 605] on td "6" at bounding box center [645, 604] width 74 height 67
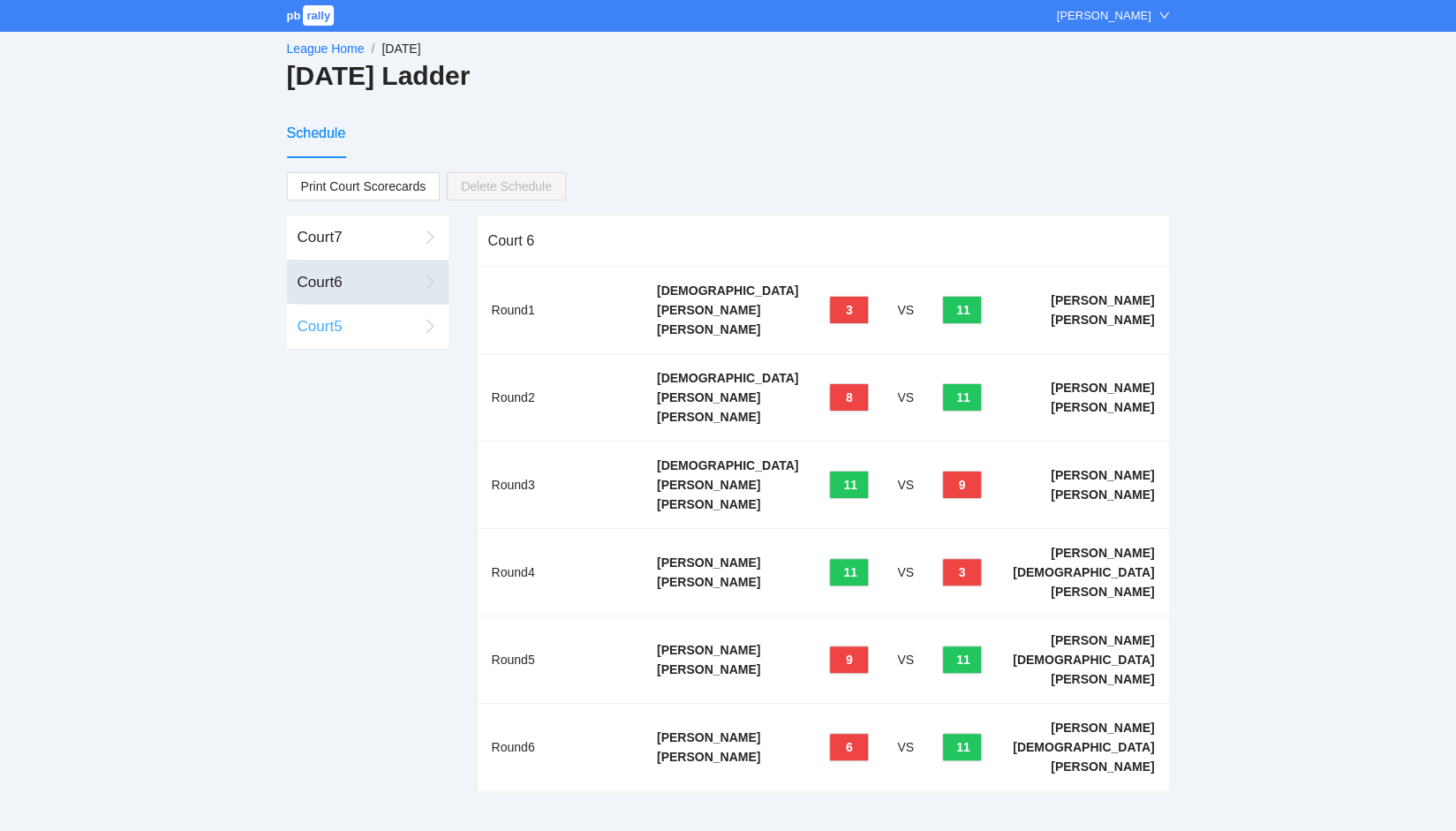
click at [369, 331] on div "Court 5" at bounding box center [358, 326] width 120 height 23
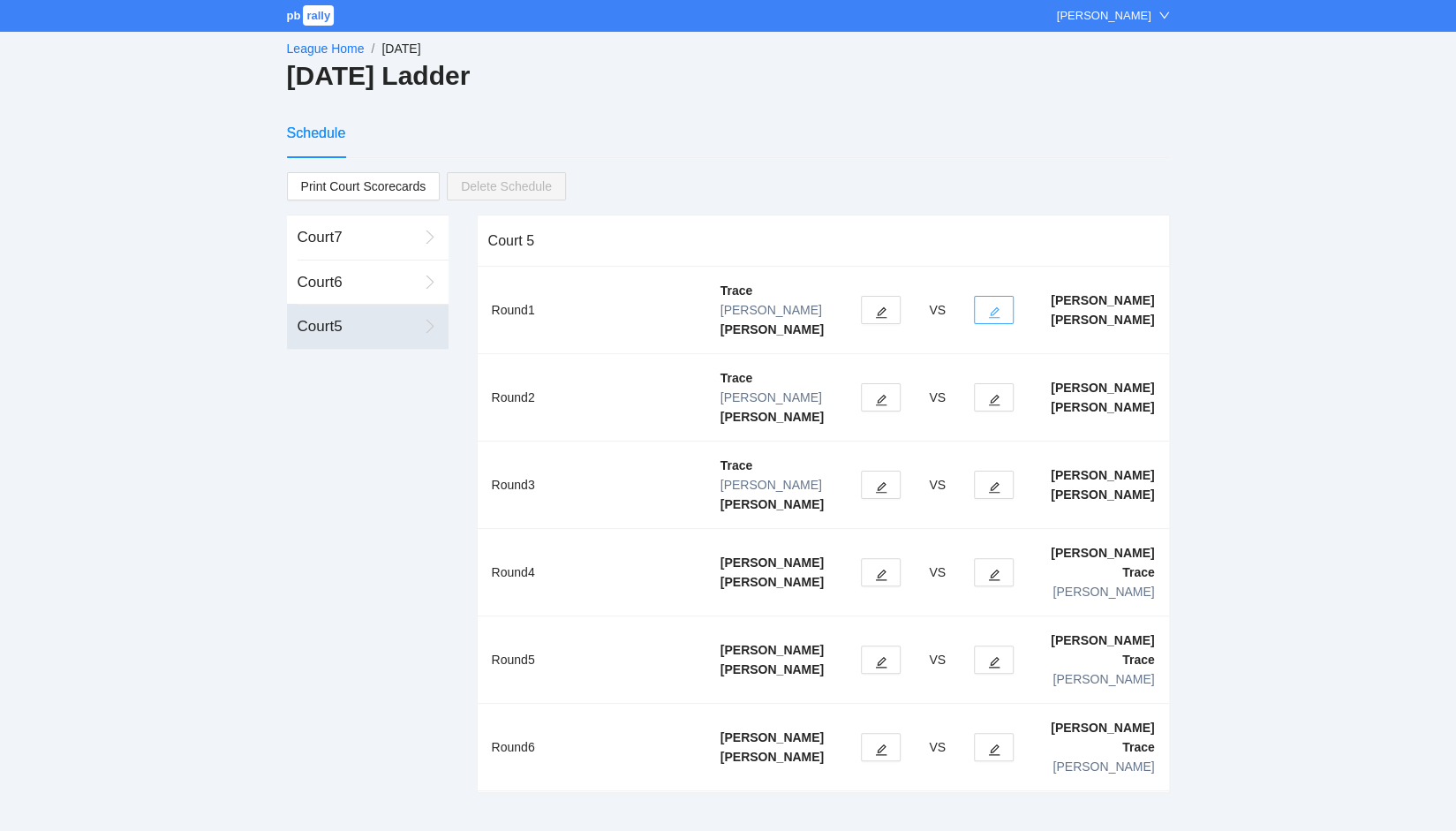
click at [994, 296] on button "button" at bounding box center [994, 310] width 40 height 28
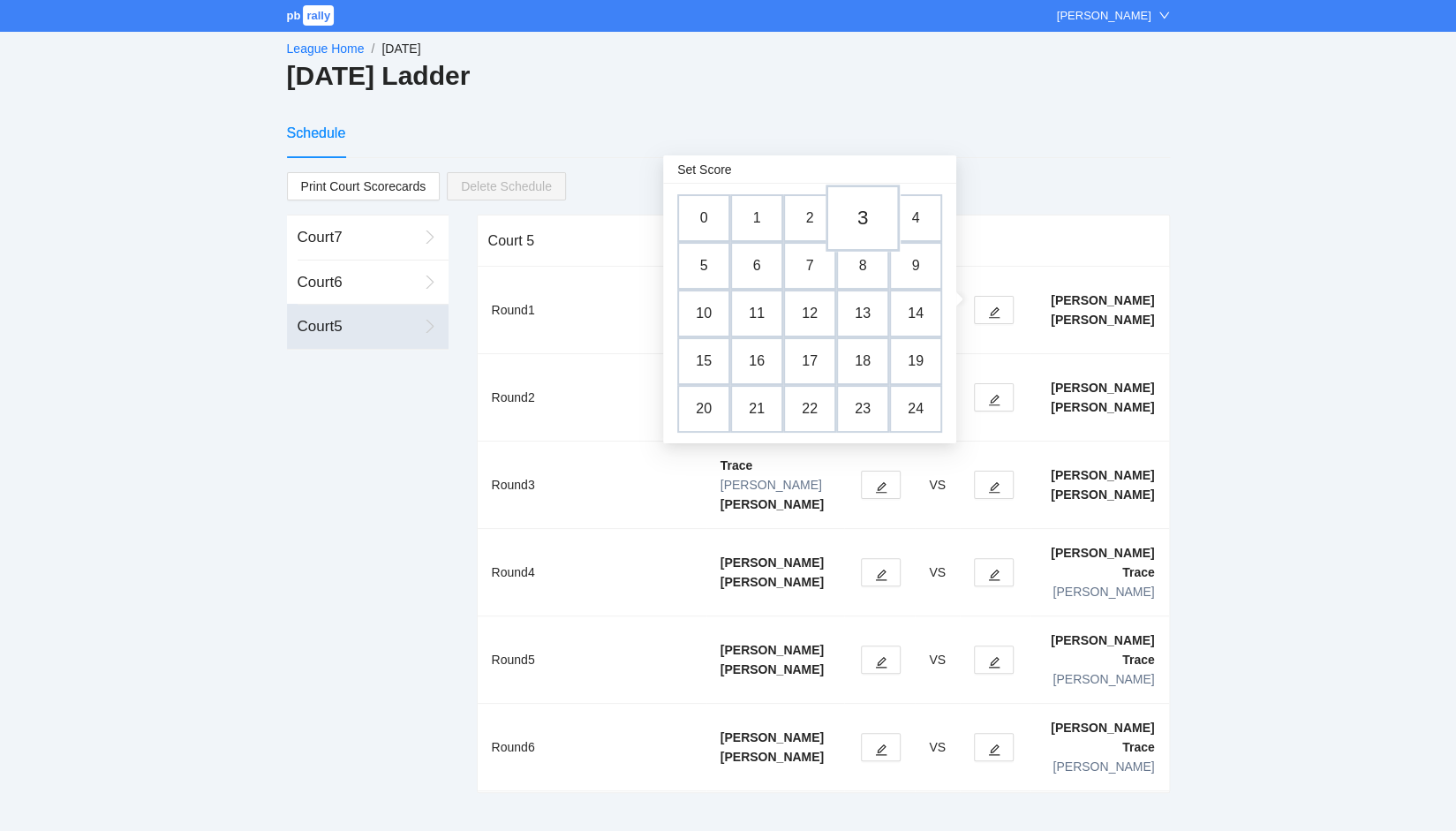
click at [859, 211] on td "3" at bounding box center [863, 218] width 74 height 67
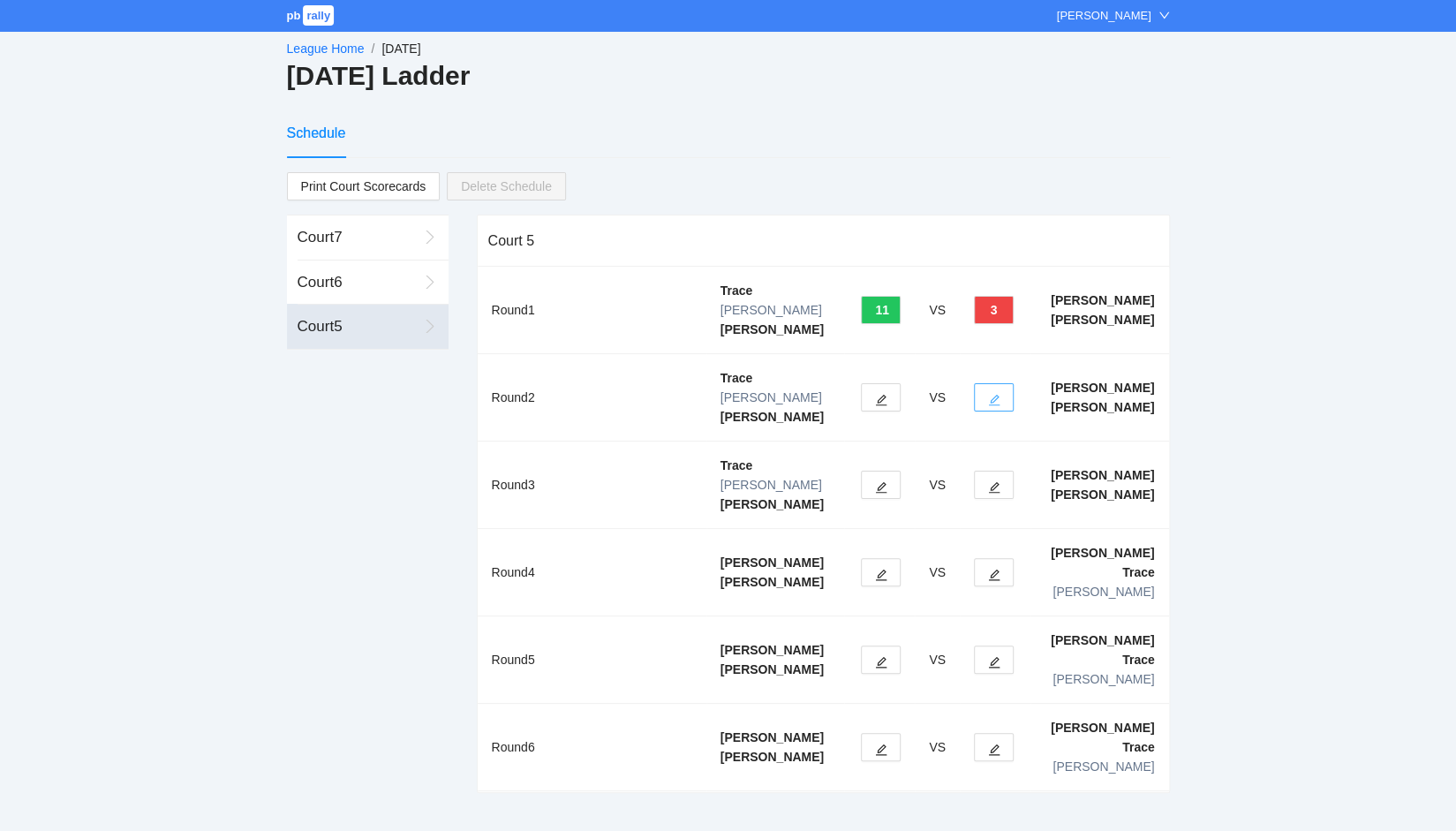
click at [984, 383] on button "button" at bounding box center [994, 397] width 40 height 28
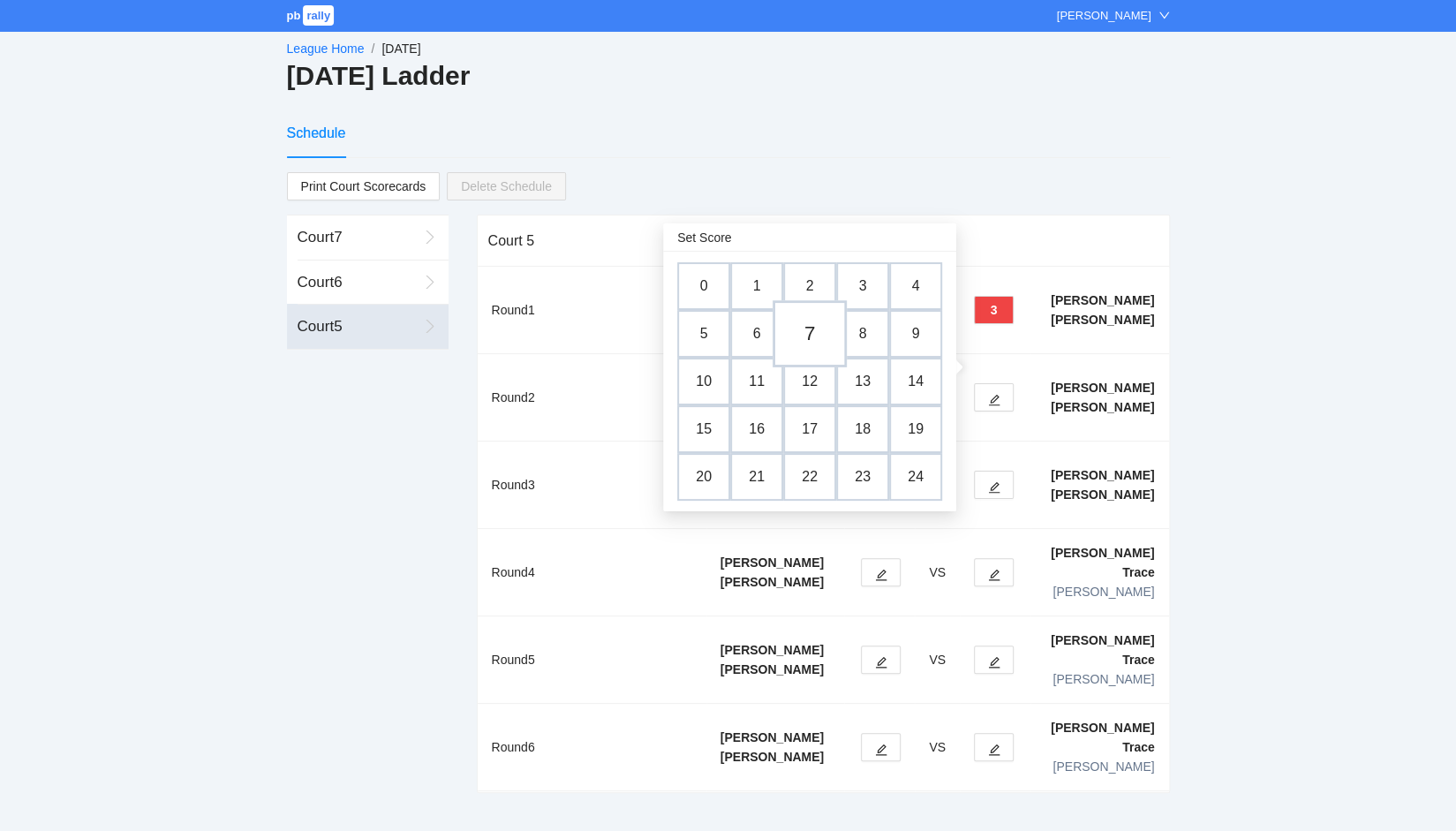
click at [812, 332] on td "7" at bounding box center [809, 333] width 74 height 67
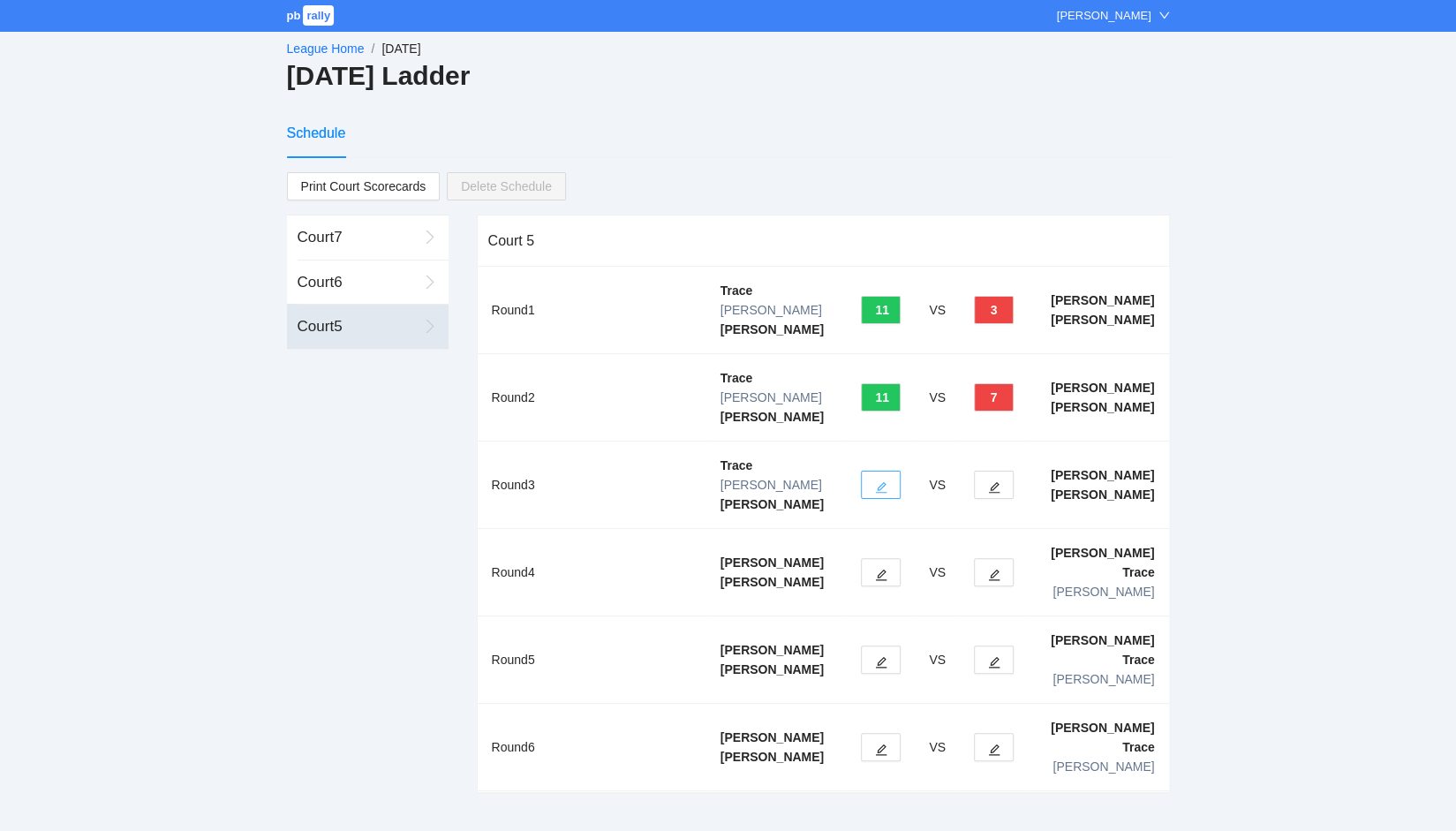
click at [891, 470] on button "button" at bounding box center [881, 484] width 40 height 28
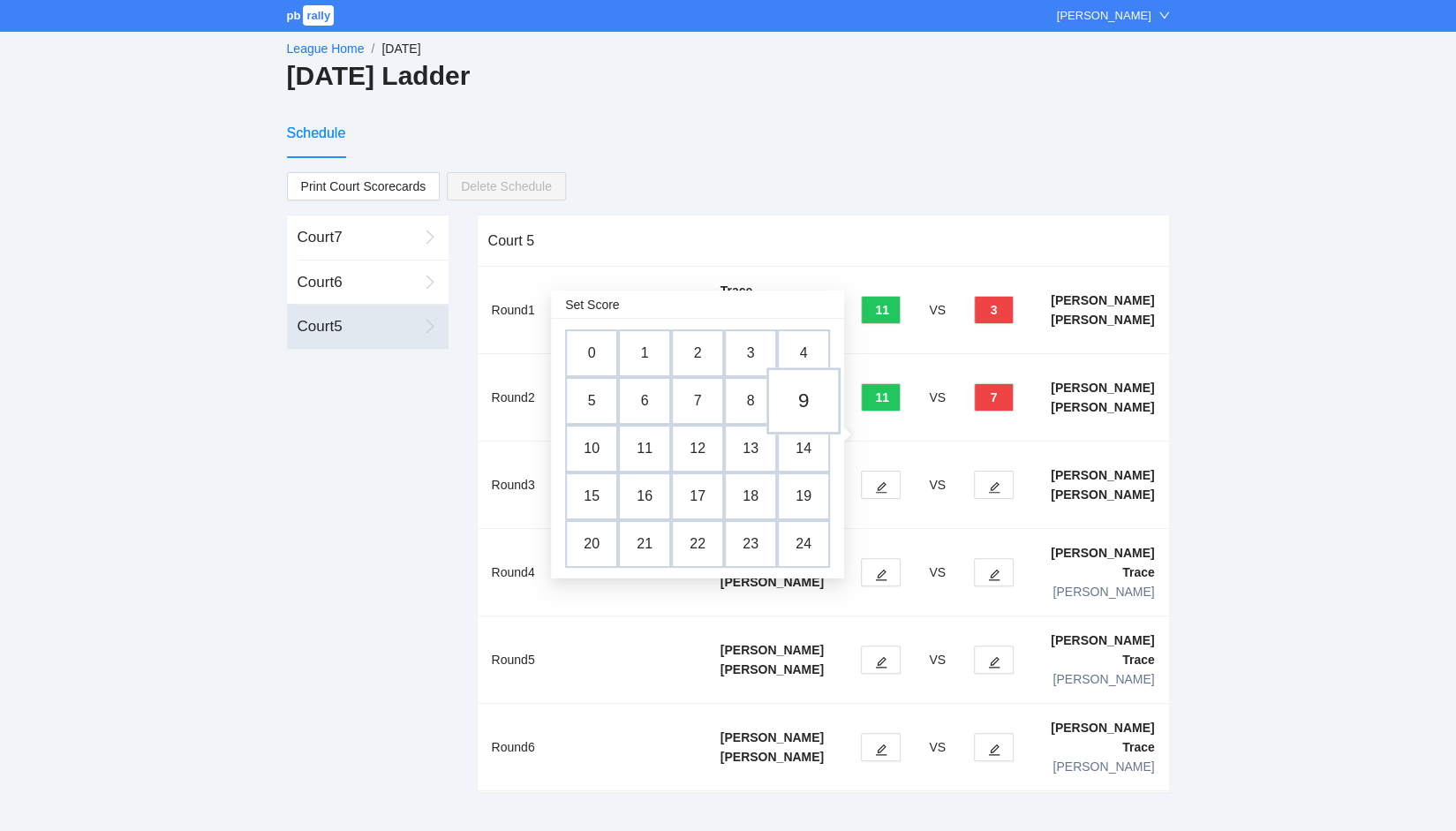
click at [797, 396] on td "9" at bounding box center [804, 401] width 74 height 67
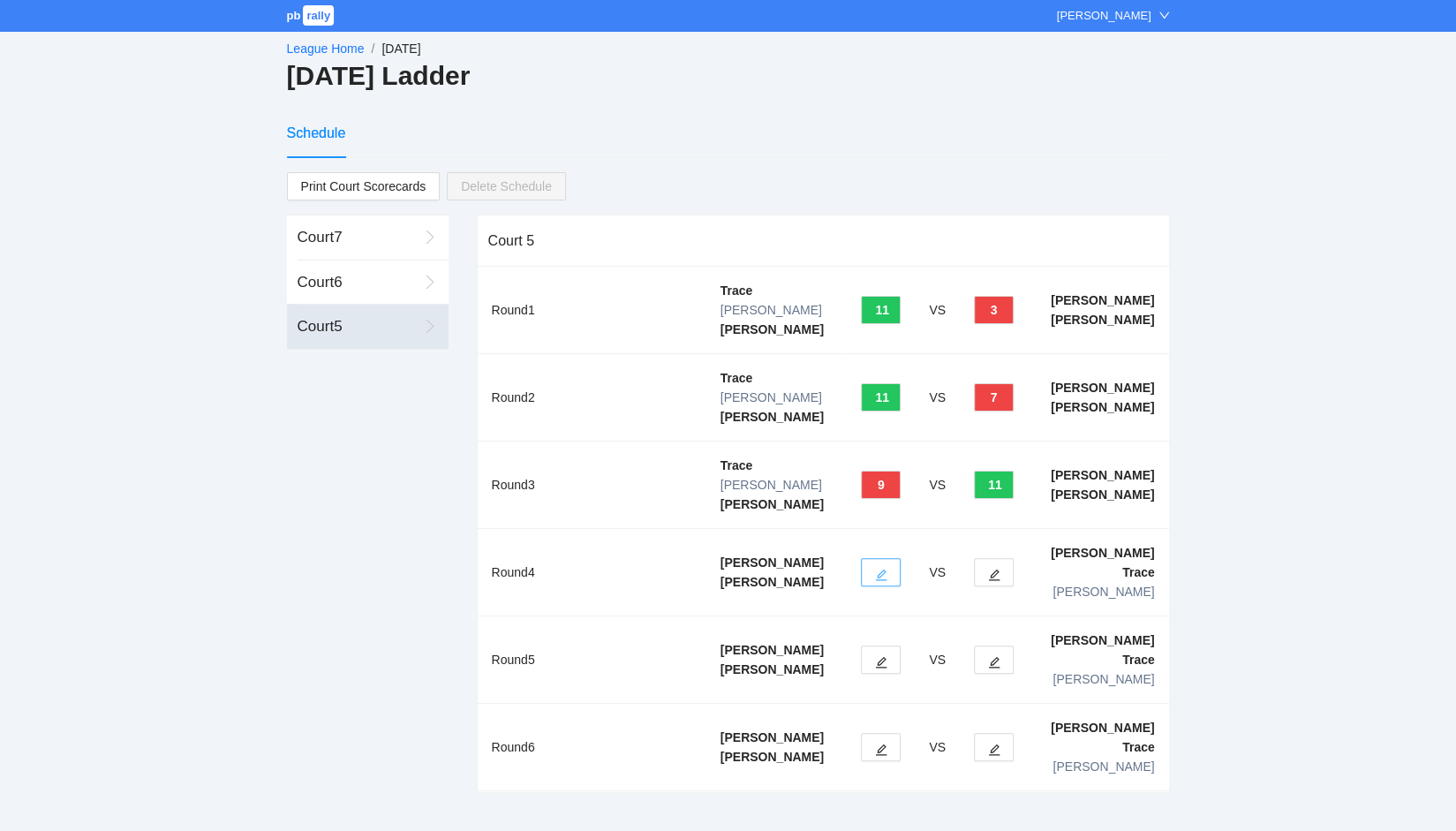
click at [881, 569] on icon "edit" at bounding box center [881, 575] width 13 height 13
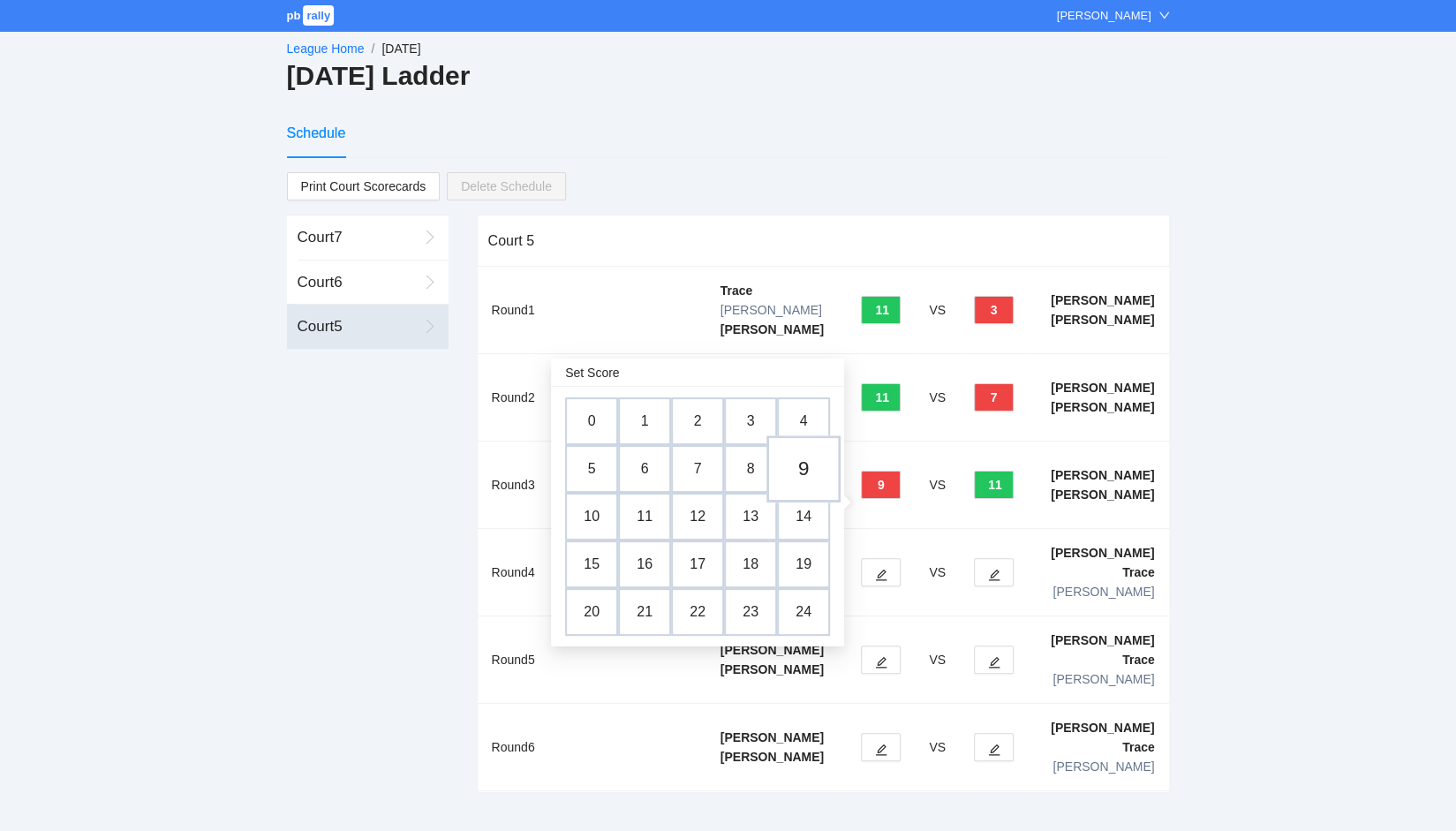
click at [803, 464] on td "9" at bounding box center [804, 469] width 74 height 67
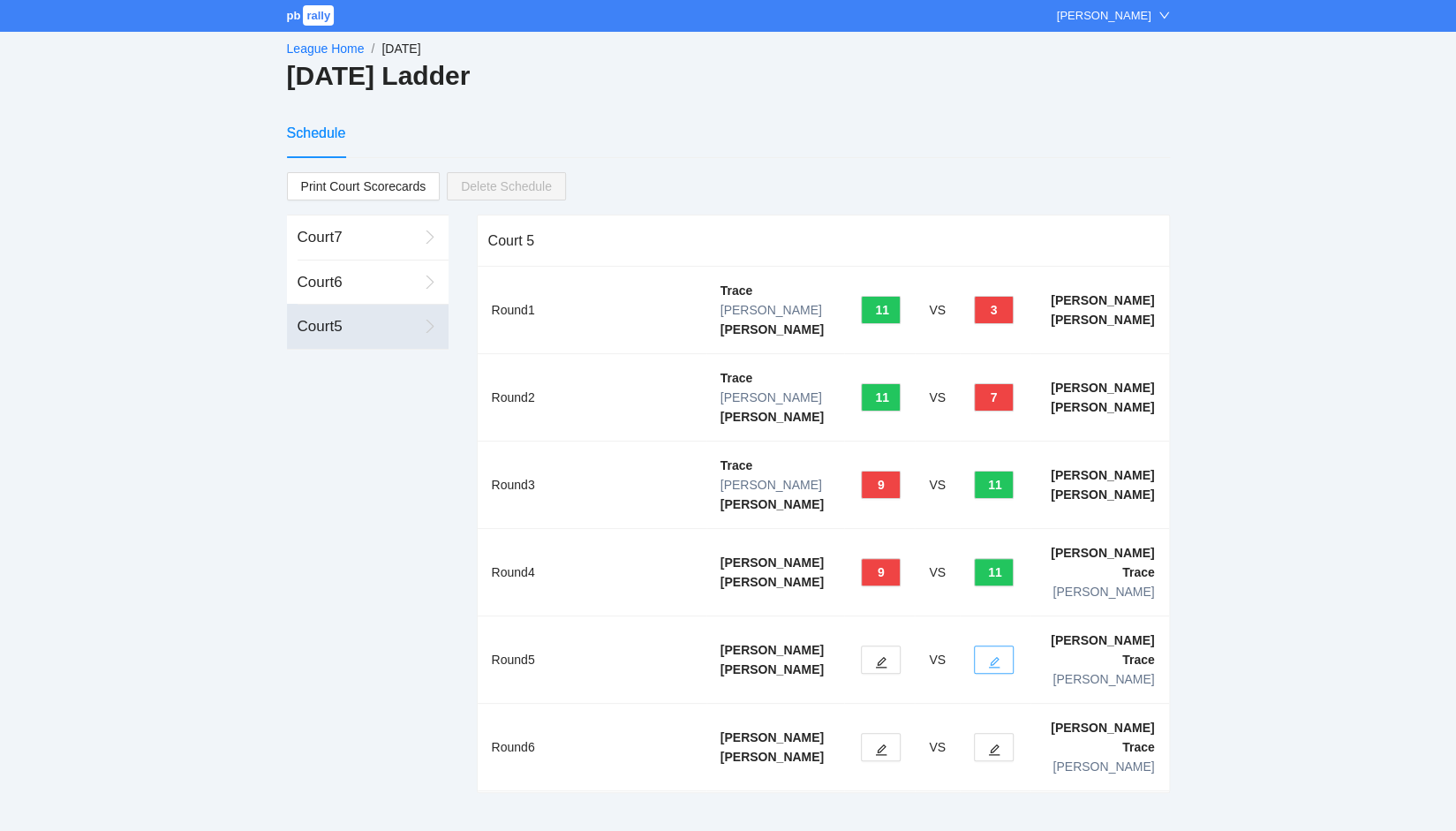
click at [986, 646] on button "button" at bounding box center [994, 659] width 40 height 28
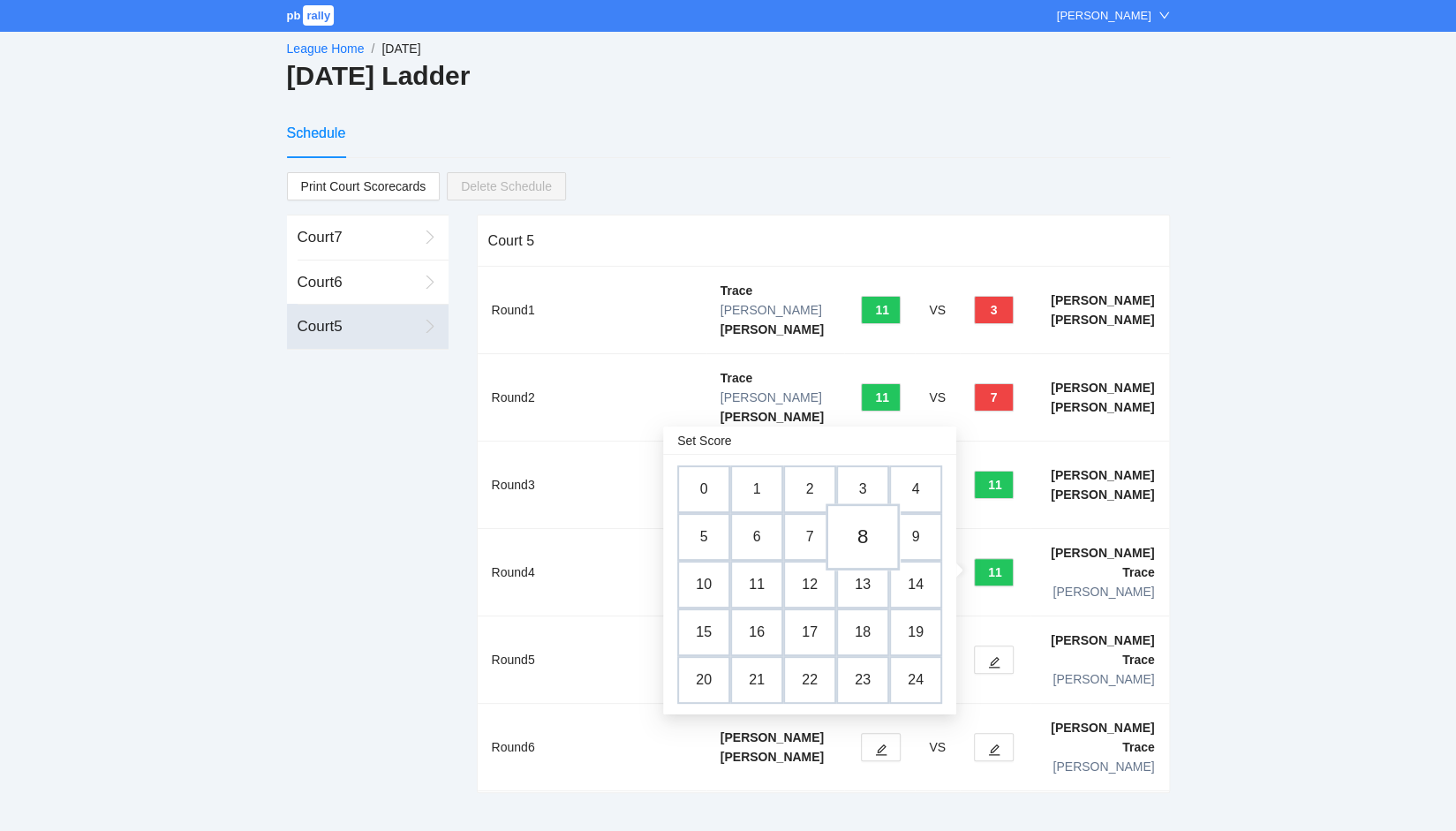
click at [861, 536] on td "8" at bounding box center [863, 537] width 74 height 67
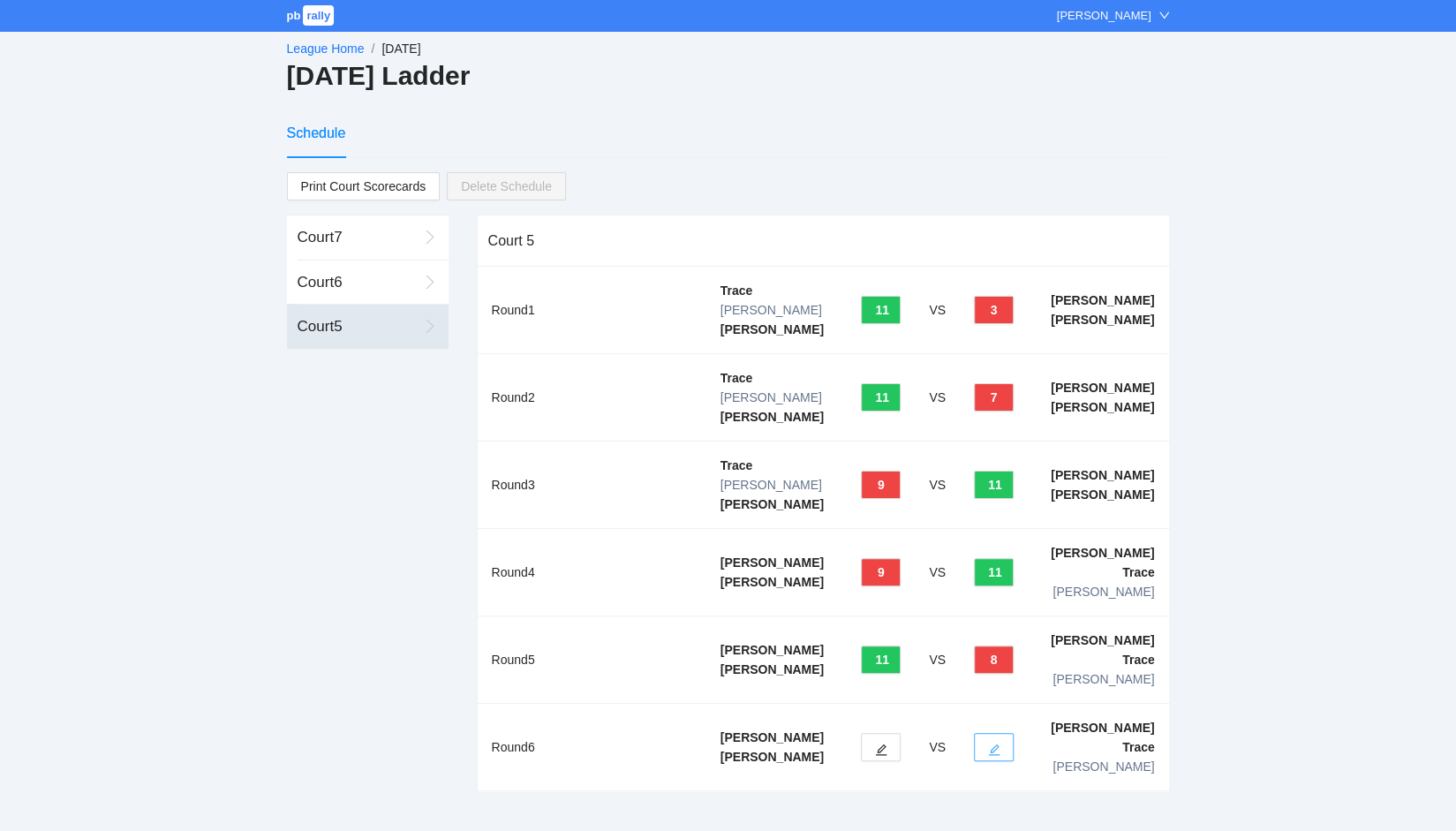
click at [992, 743] on icon "edit" at bounding box center [995, 749] width 13 height 13
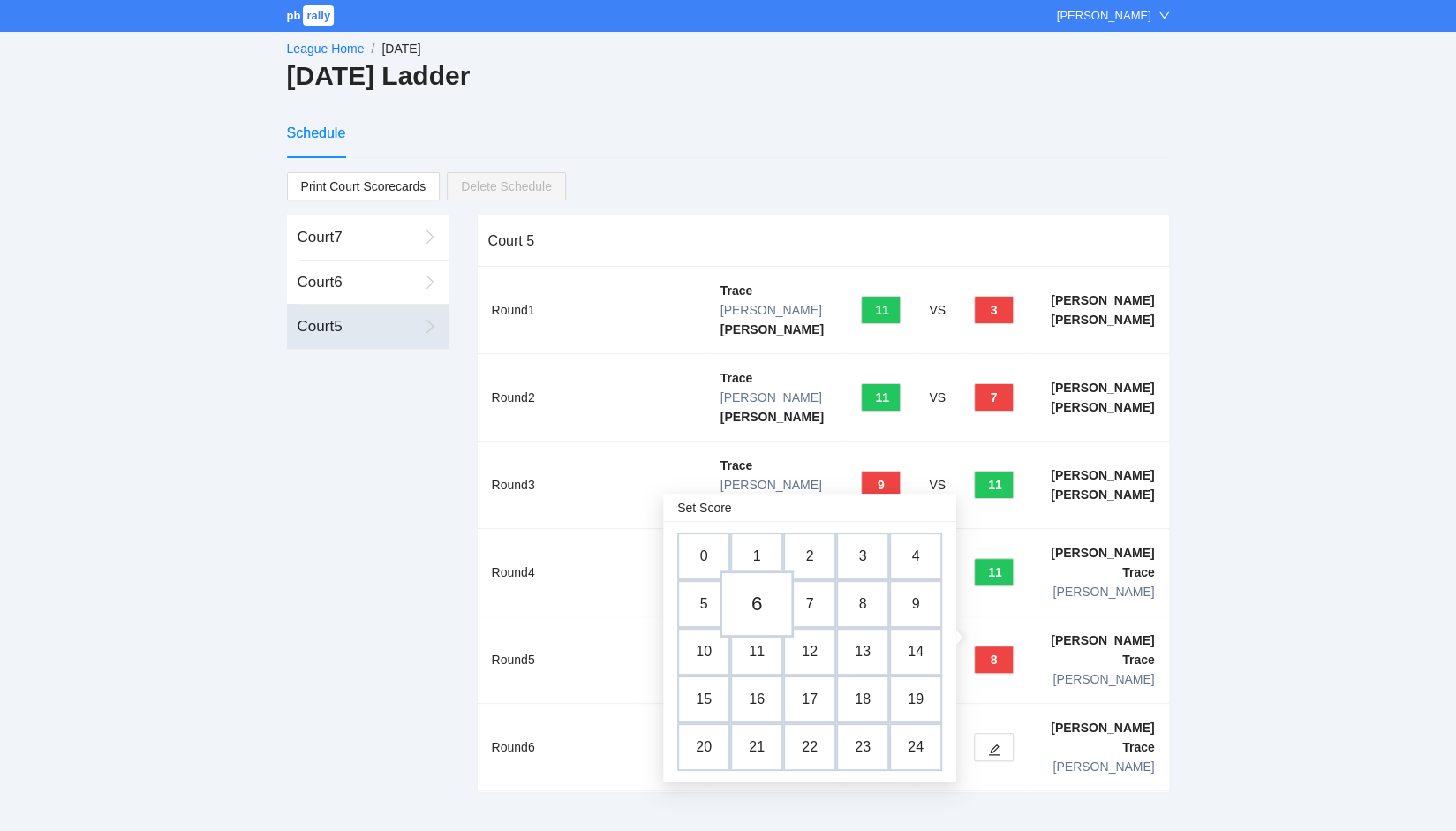
click at [749, 604] on td "6" at bounding box center [757, 604] width 74 height 67
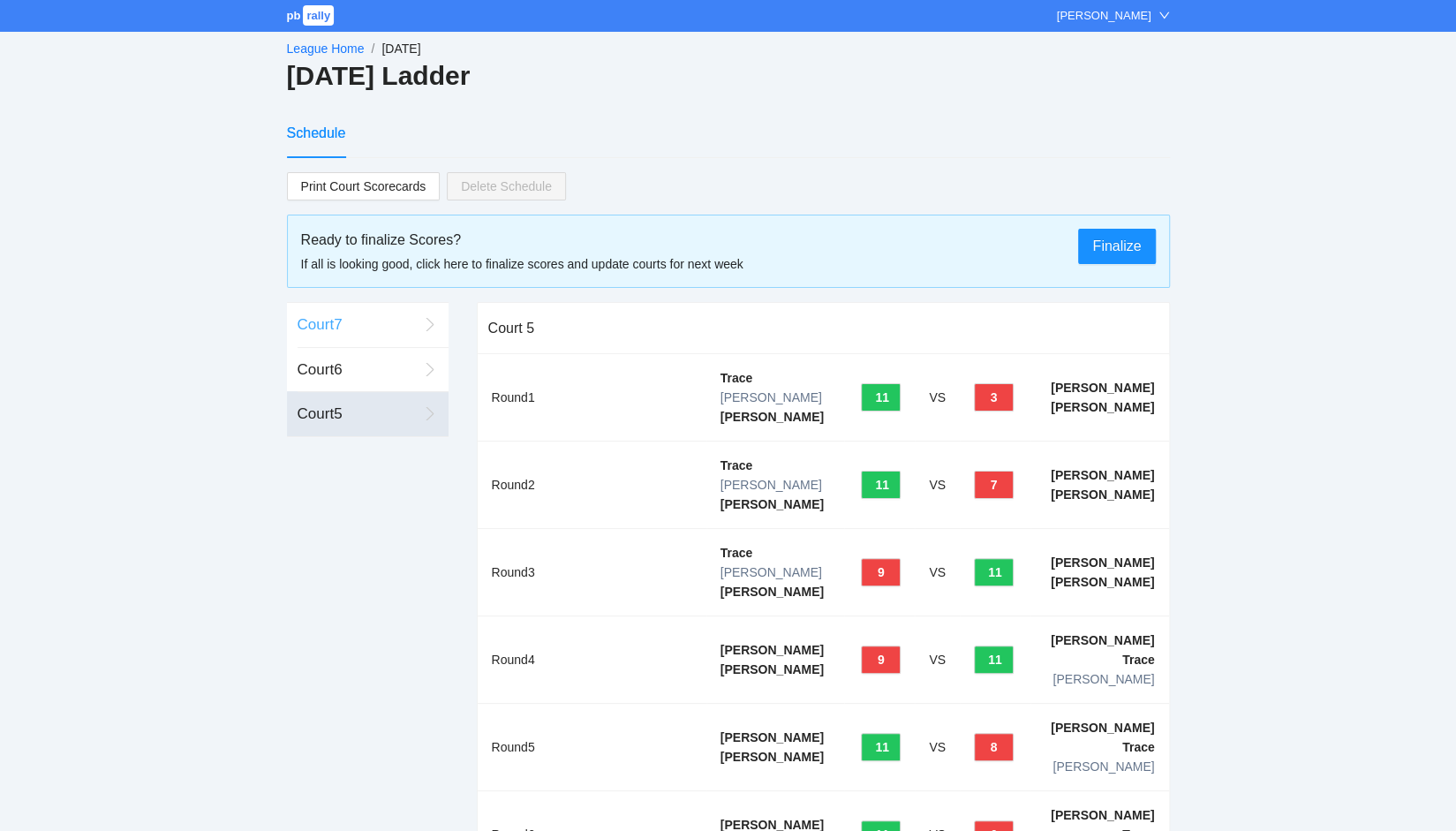
click at [307, 327] on div "Court 7" at bounding box center [358, 324] width 120 height 23
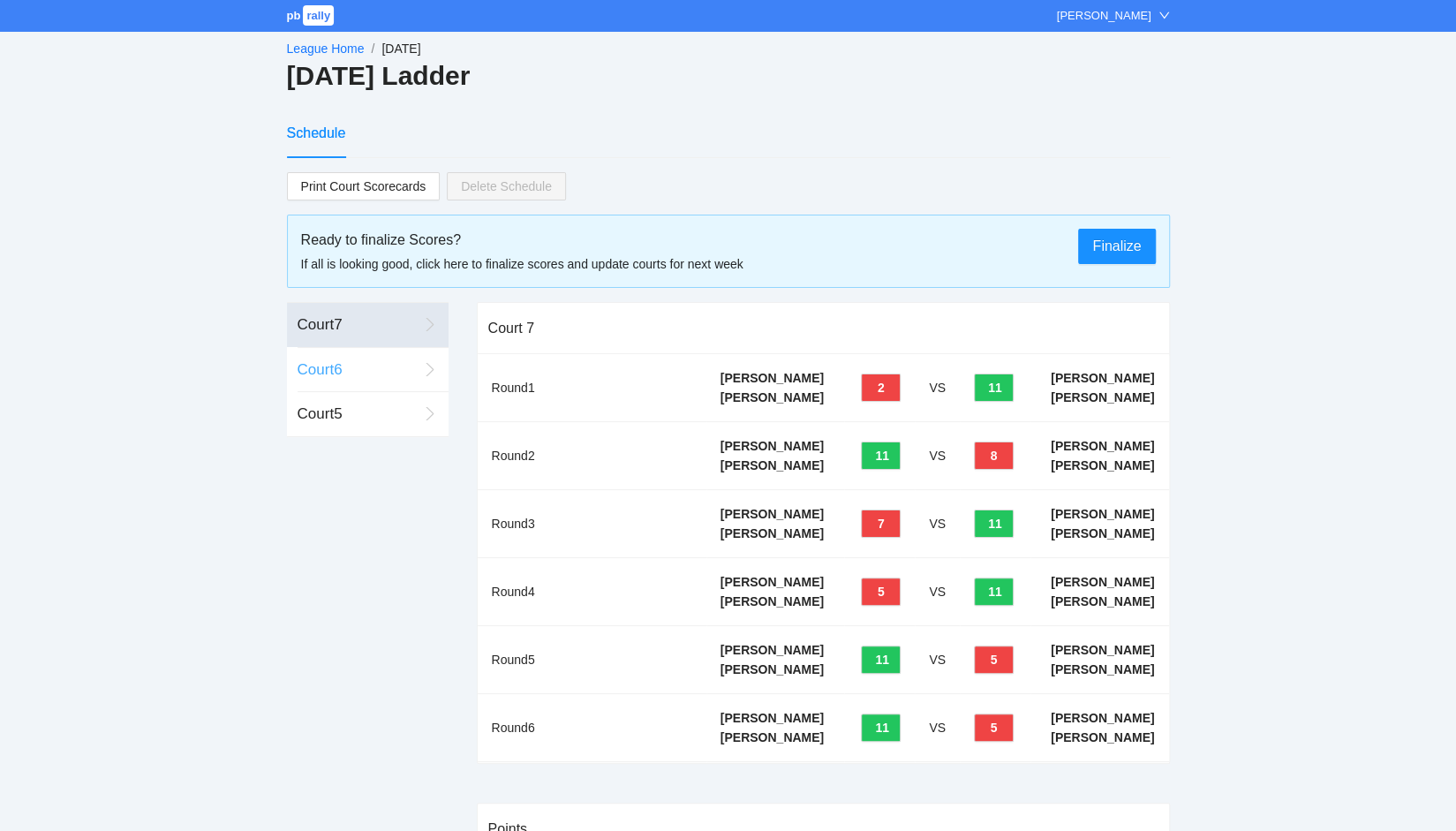
click at [313, 371] on div "Court 6" at bounding box center [358, 370] width 120 height 23
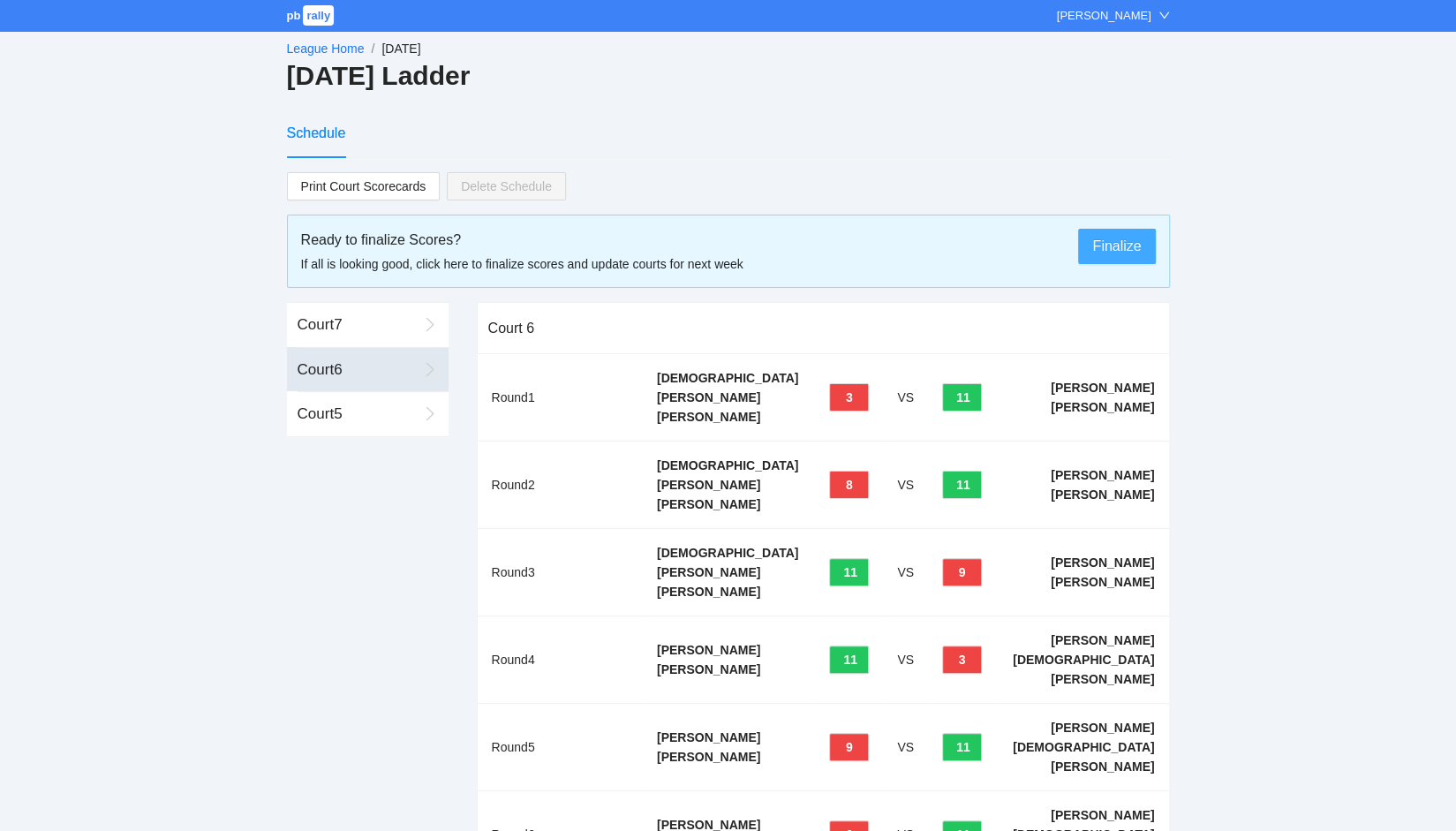
click at [1113, 246] on span "Finalize" at bounding box center [1115, 246] width 48 height 22
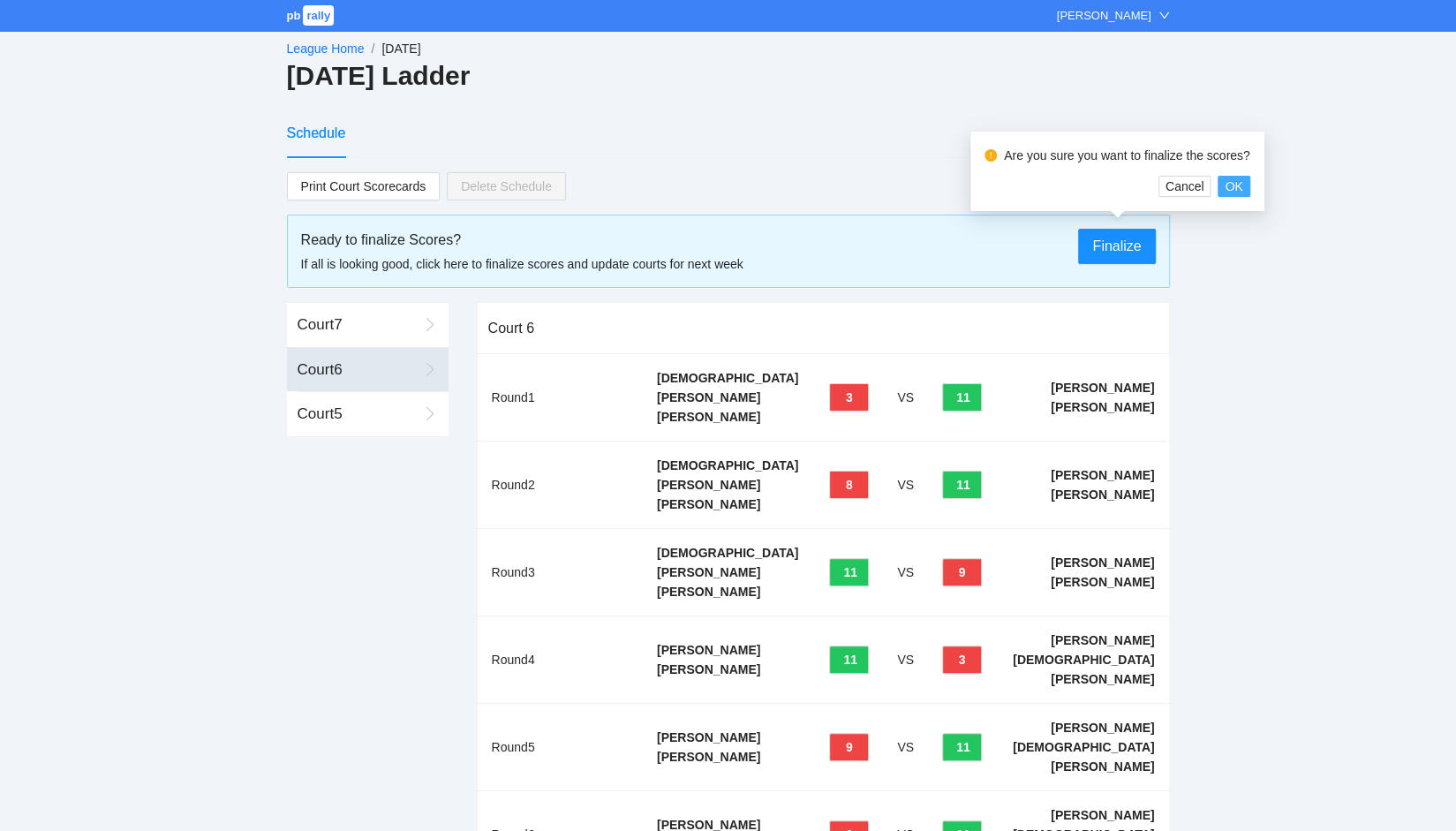
click at [1242, 188] on span "OK" at bounding box center [1233, 185] width 17 height 19
